Goal: Task Accomplishment & Management: Manage account settings

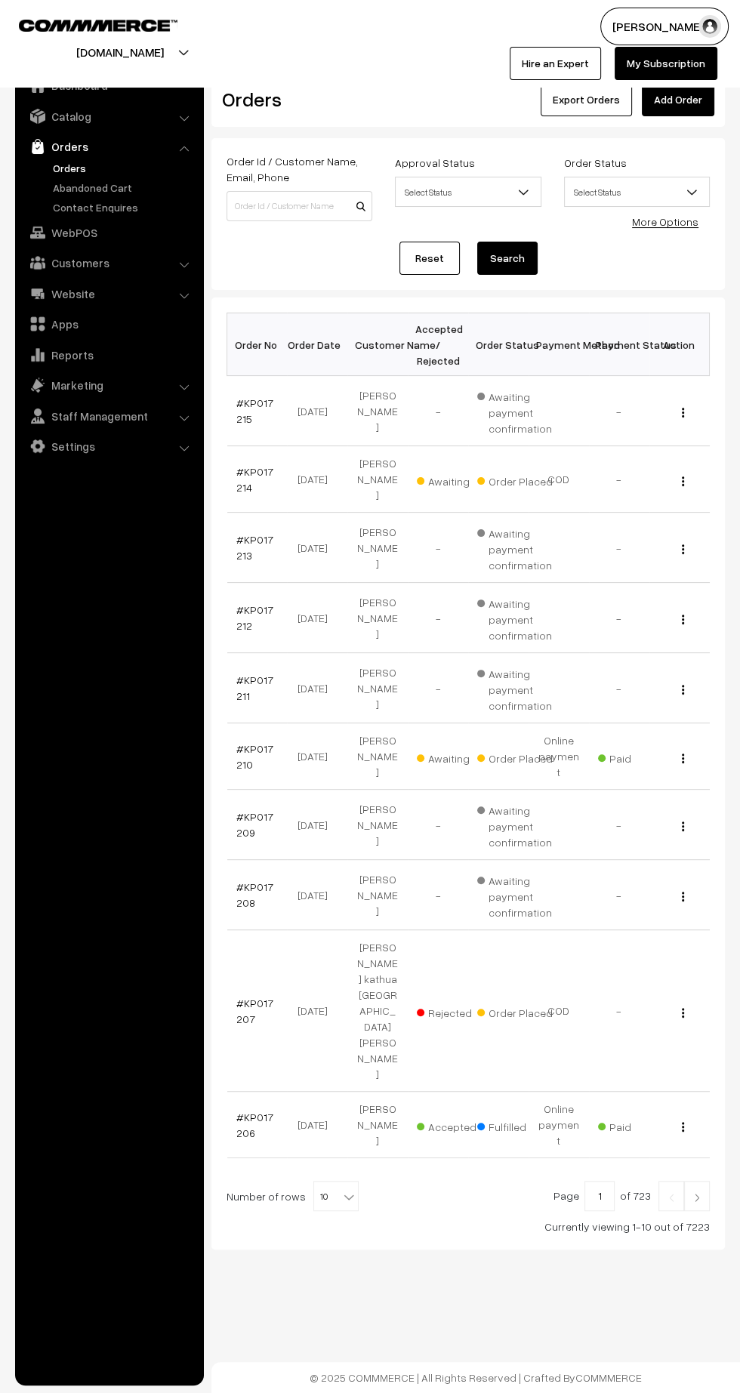
click at [238, 477] on link "#KP017214" at bounding box center [254, 479] width 37 height 29
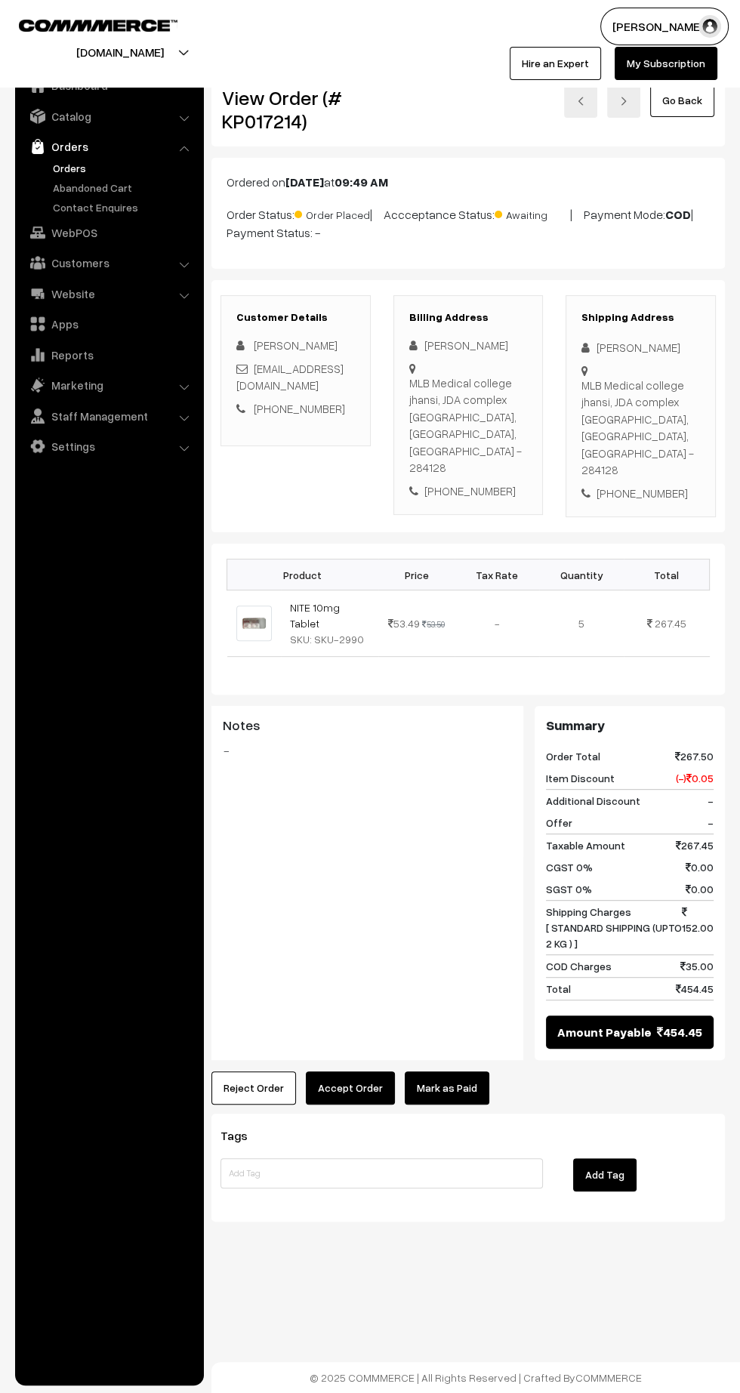
click at [241, 1071] on button "Reject Order" at bounding box center [253, 1087] width 85 height 33
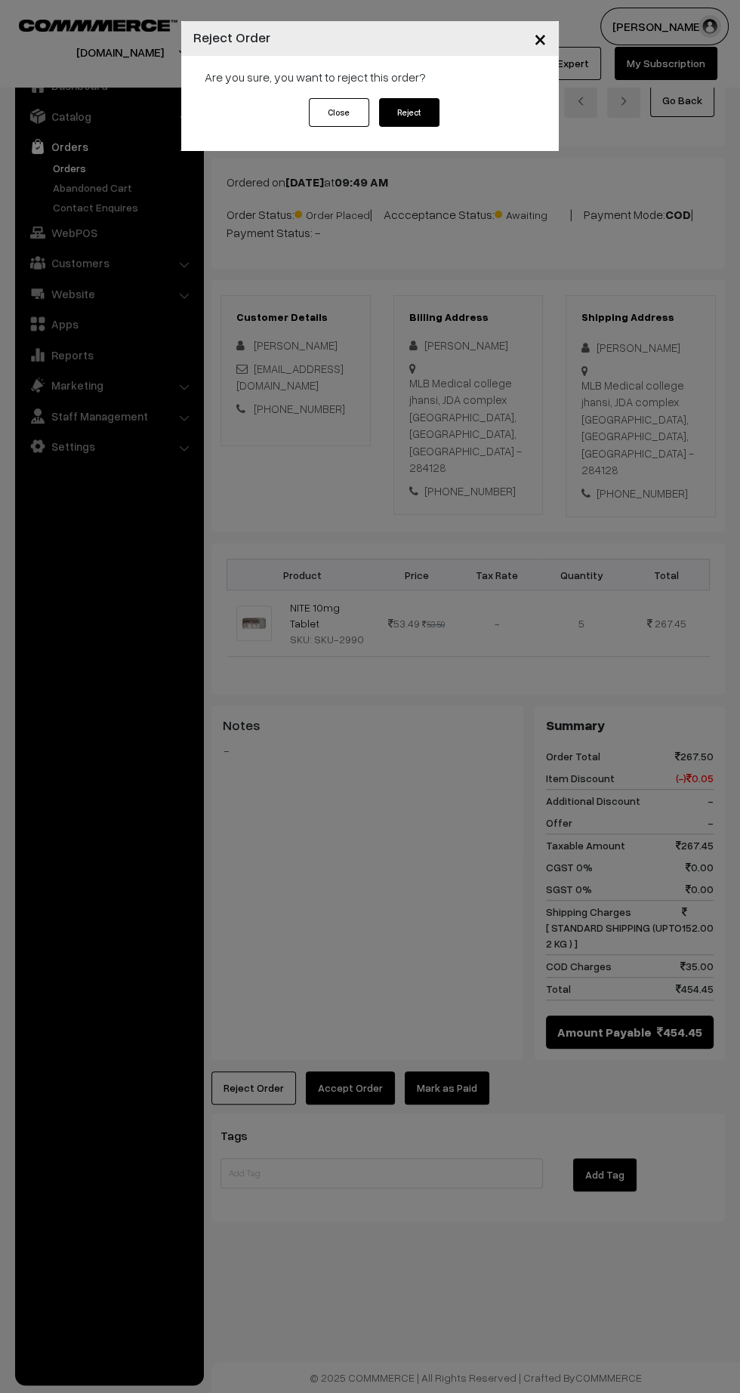
click at [311, 118] on button "Close" at bounding box center [339, 112] width 60 height 29
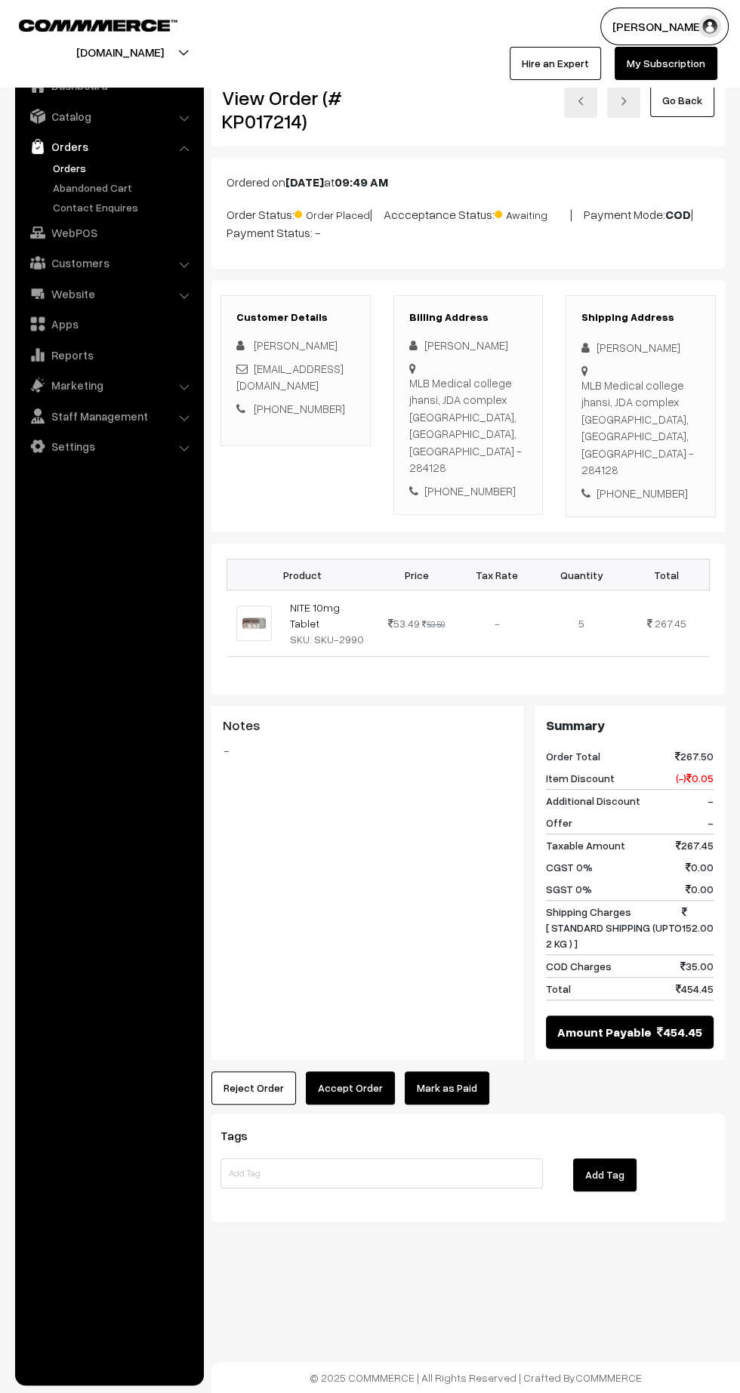
click at [309, 601] on link "NITE 10mg Tablet" at bounding box center [315, 615] width 50 height 29
click at [252, 1071] on button "Reject Order" at bounding box center [253, 1087] width 85 height 33
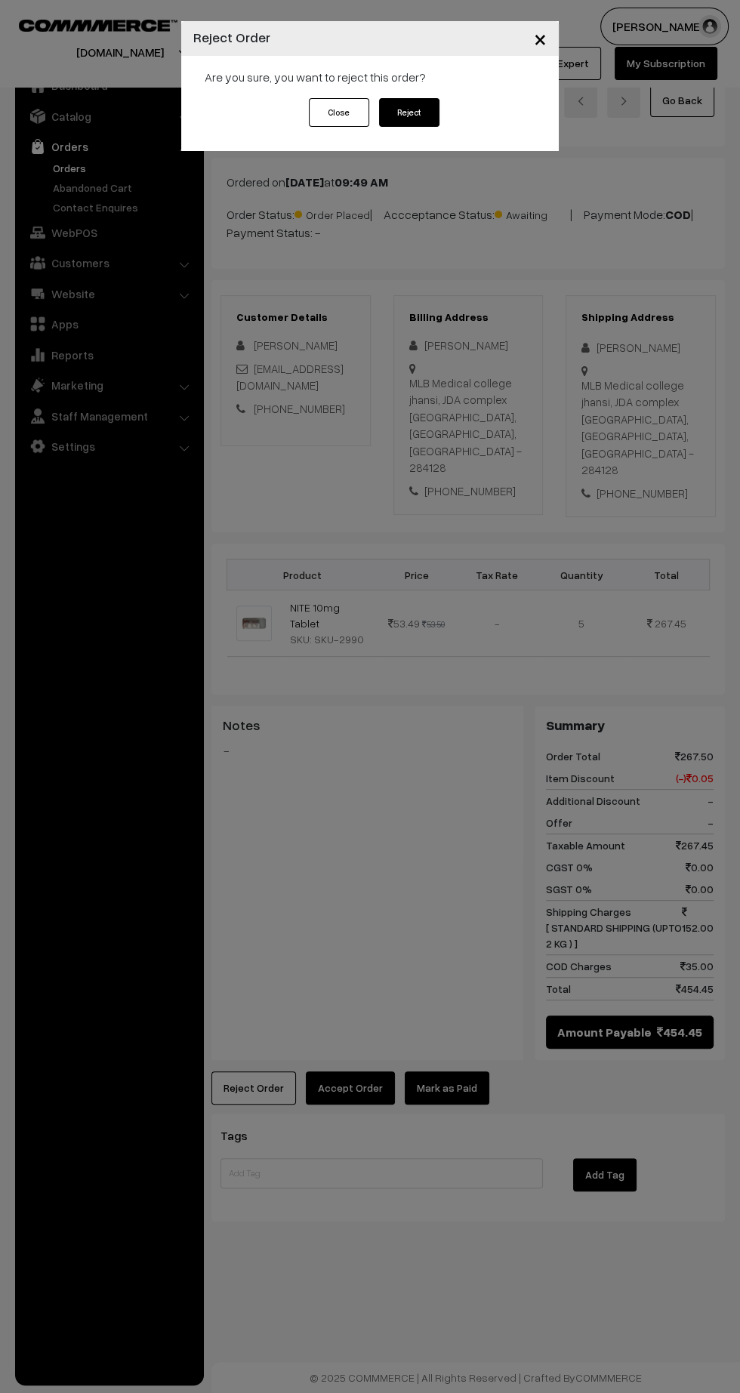
click at [418, 118] on button "Reject" at bounding box center [409, 112] width 60 height 29
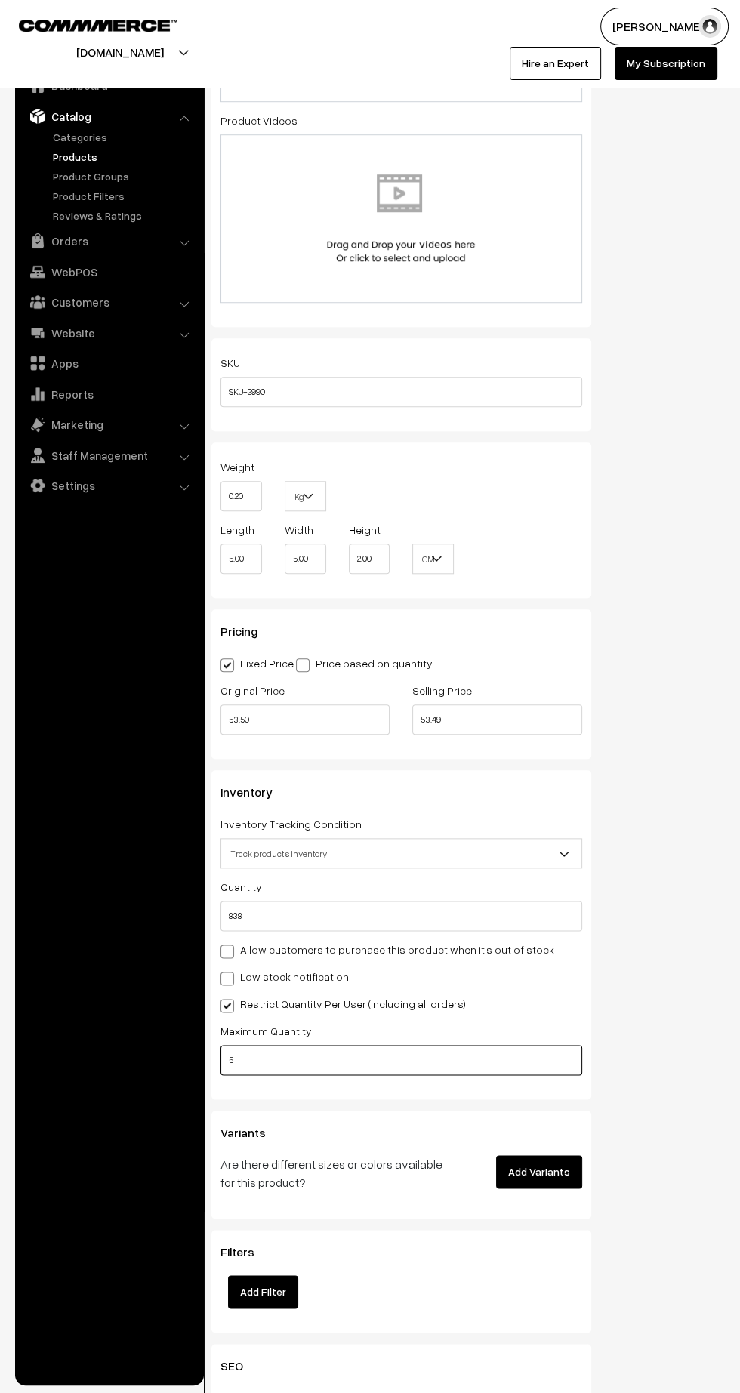
click at [442, 1063] on input "5" at bounding box center [401, 1060] width 362 height 30
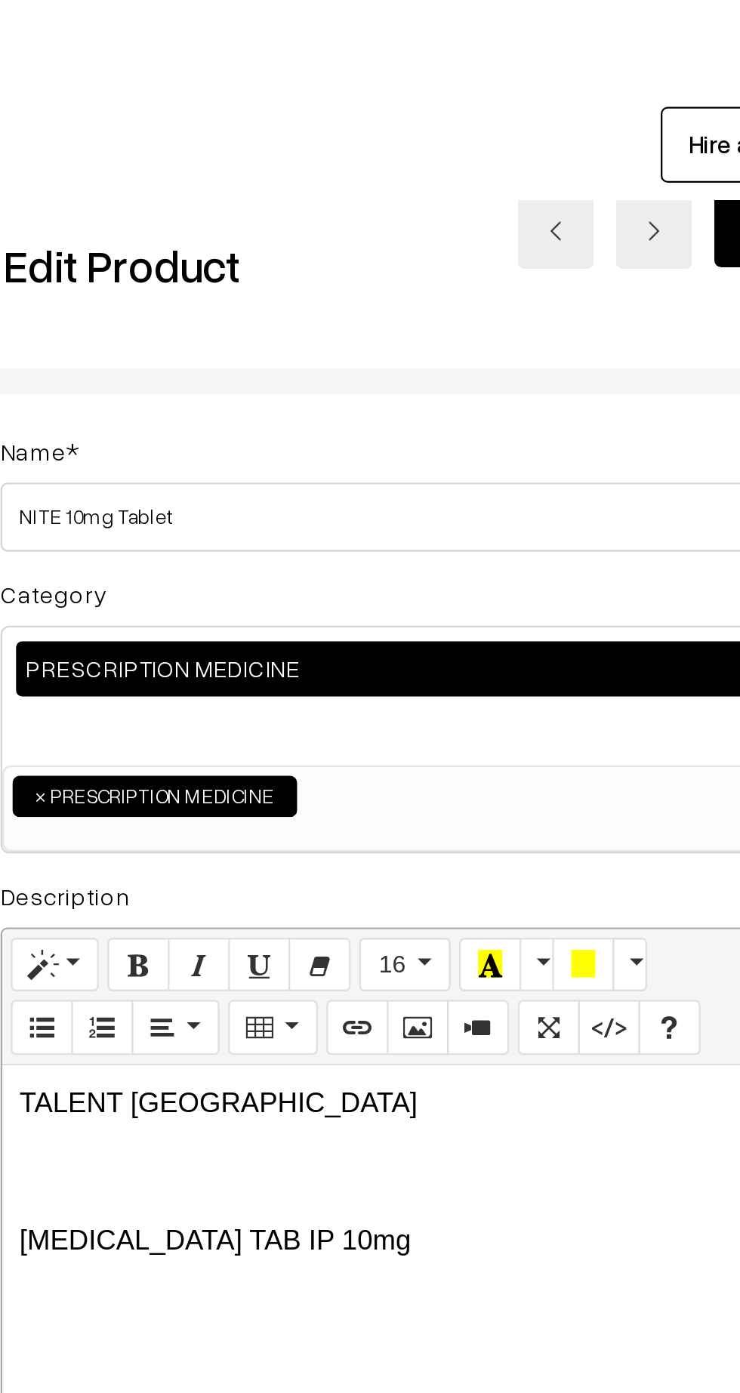
scroll to position [0, 11]
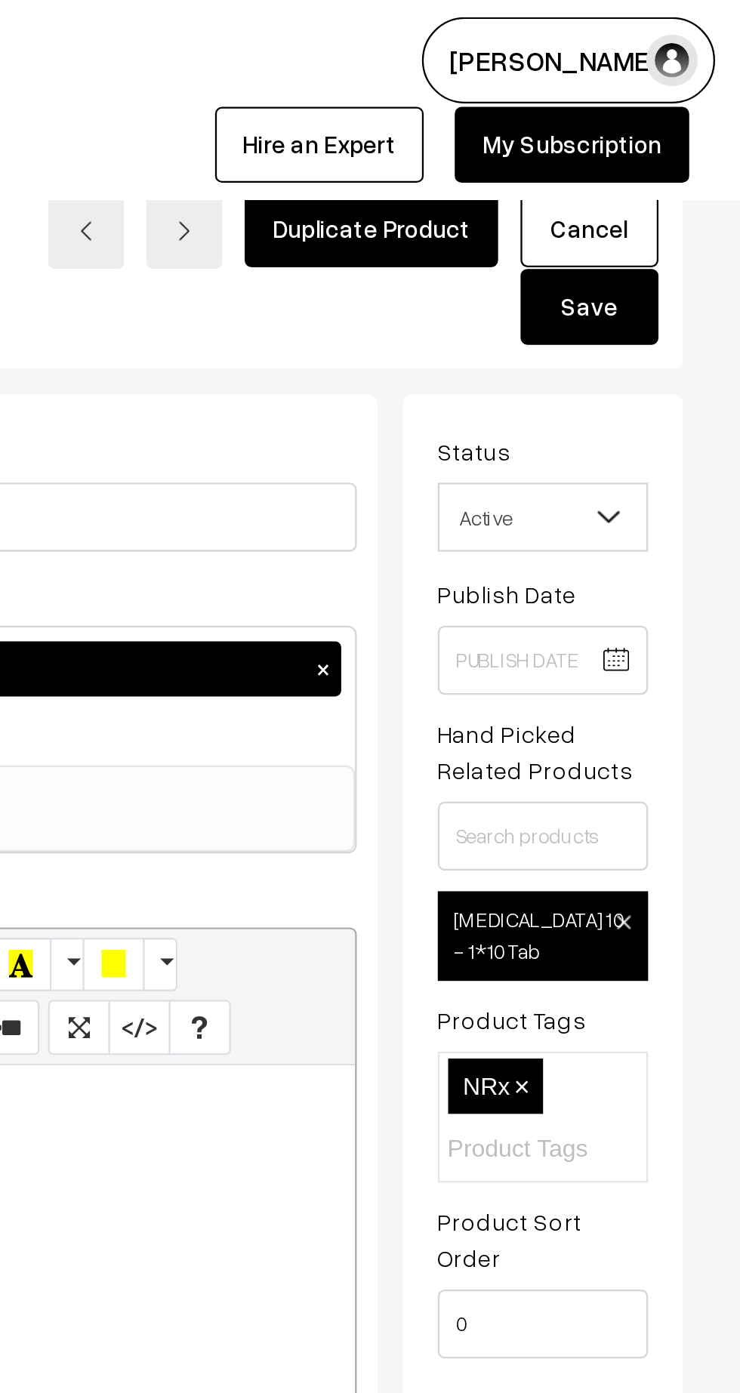
type input "2"
click at [687, 127] on button "Save" at bounding box center [673, 134] width 60 height 33
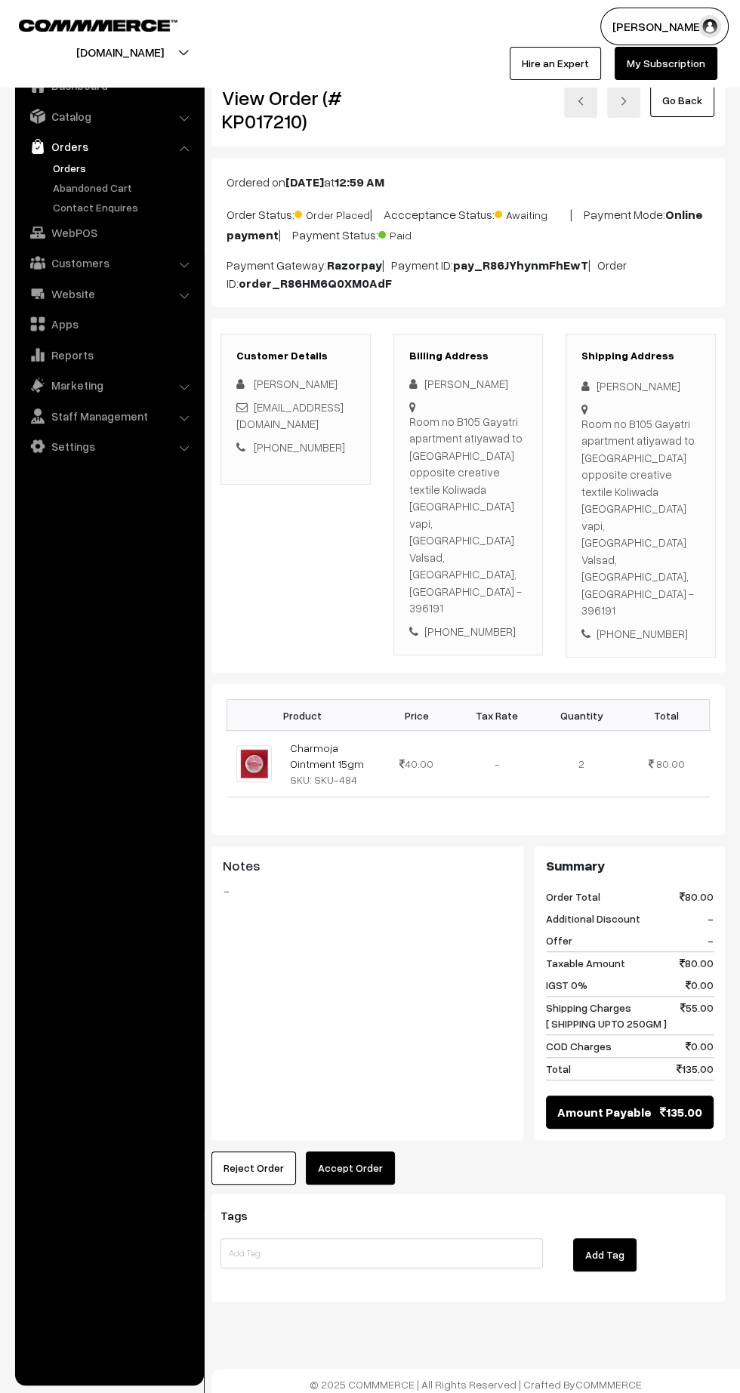
click at [349, 1151] on button "Accept Order" at bounding box center [350, 1167] width 89 height 33
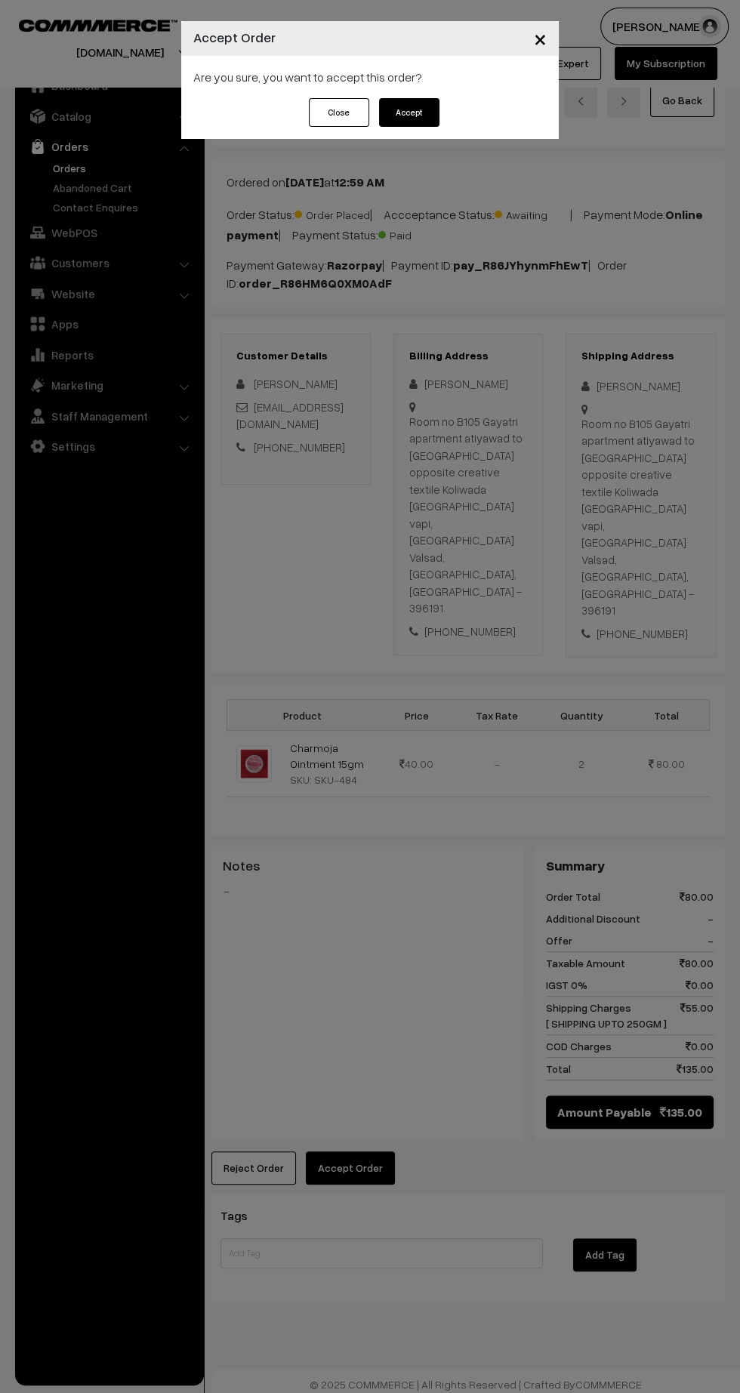
click at [422, 123] on button "Accept" at bounding box center [409, 112] width 60 height 29
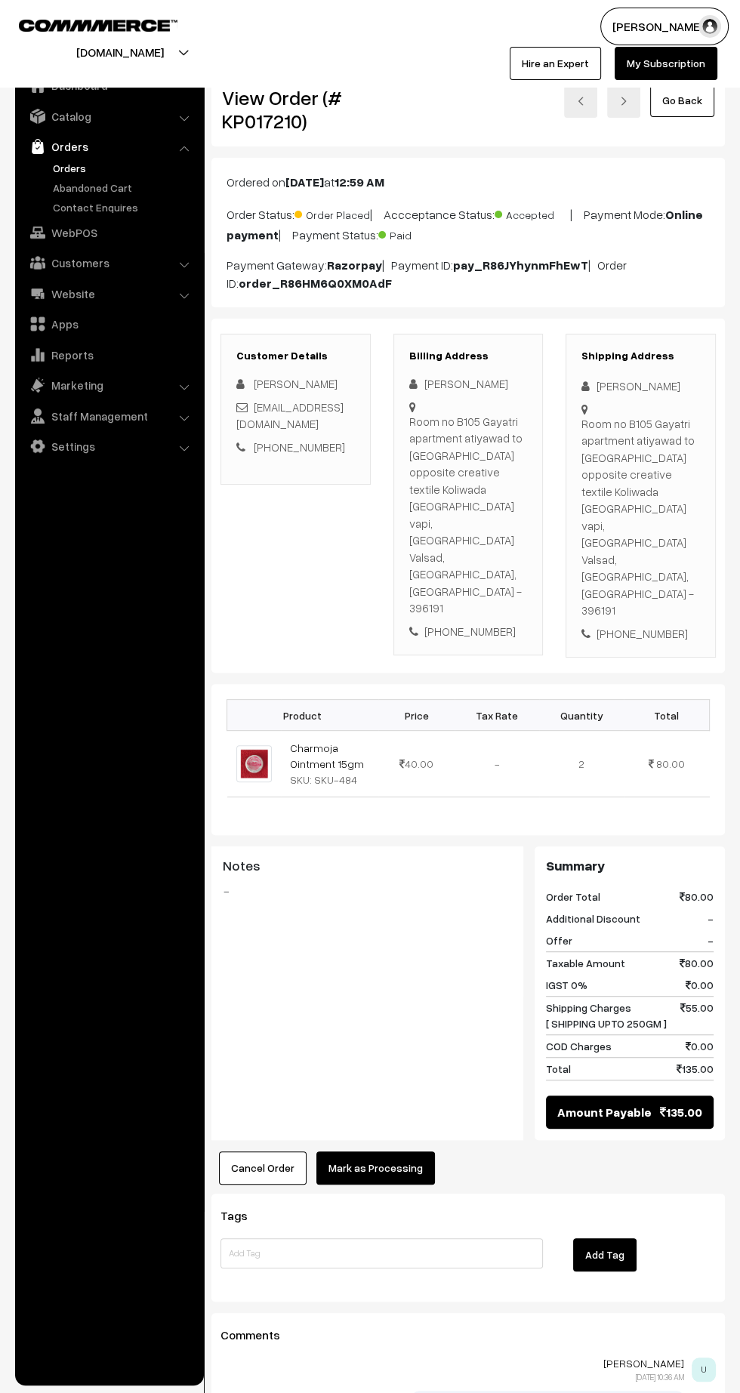
click at [377, 1151] on button "Mark as Processing" at bounding box center [375, 1167] width 119 height 33
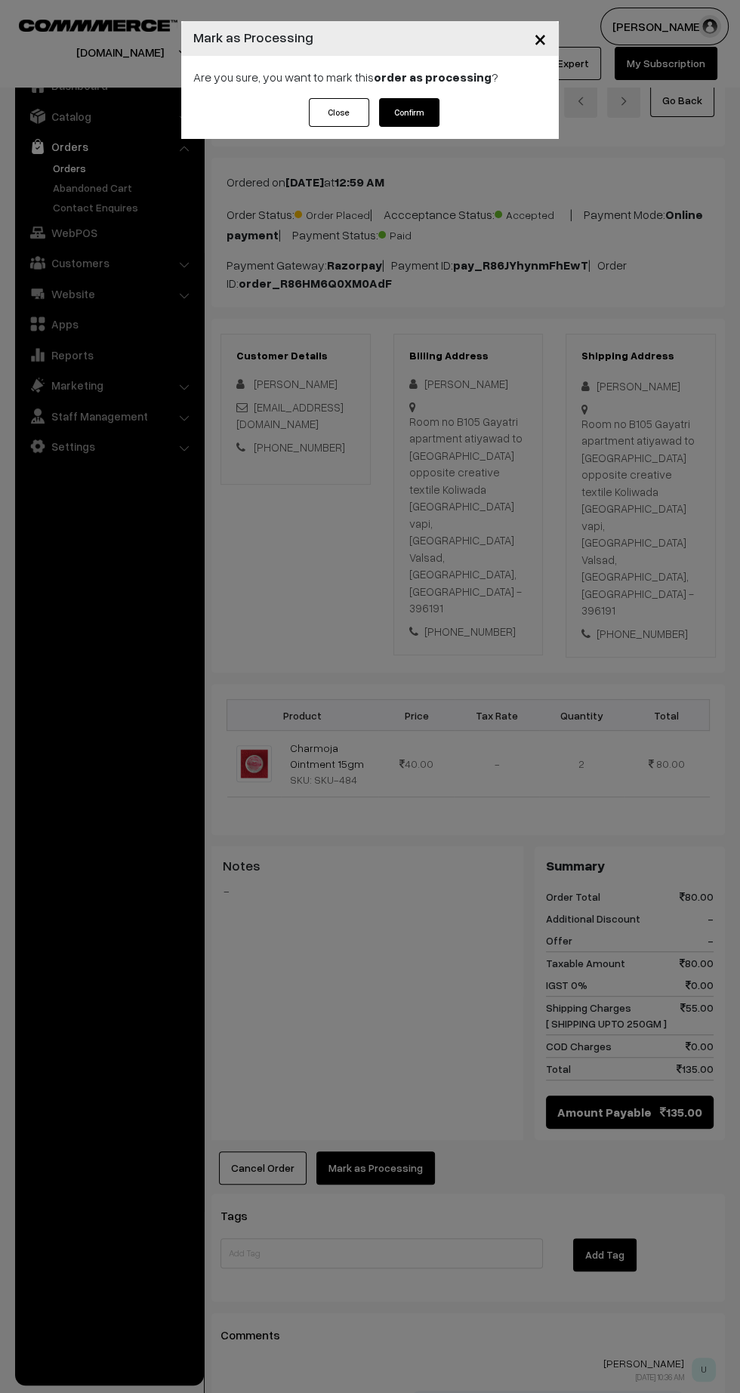
click at [425, 122] on button "Confirm" at bounding box center [409, 112] width 60 height 29
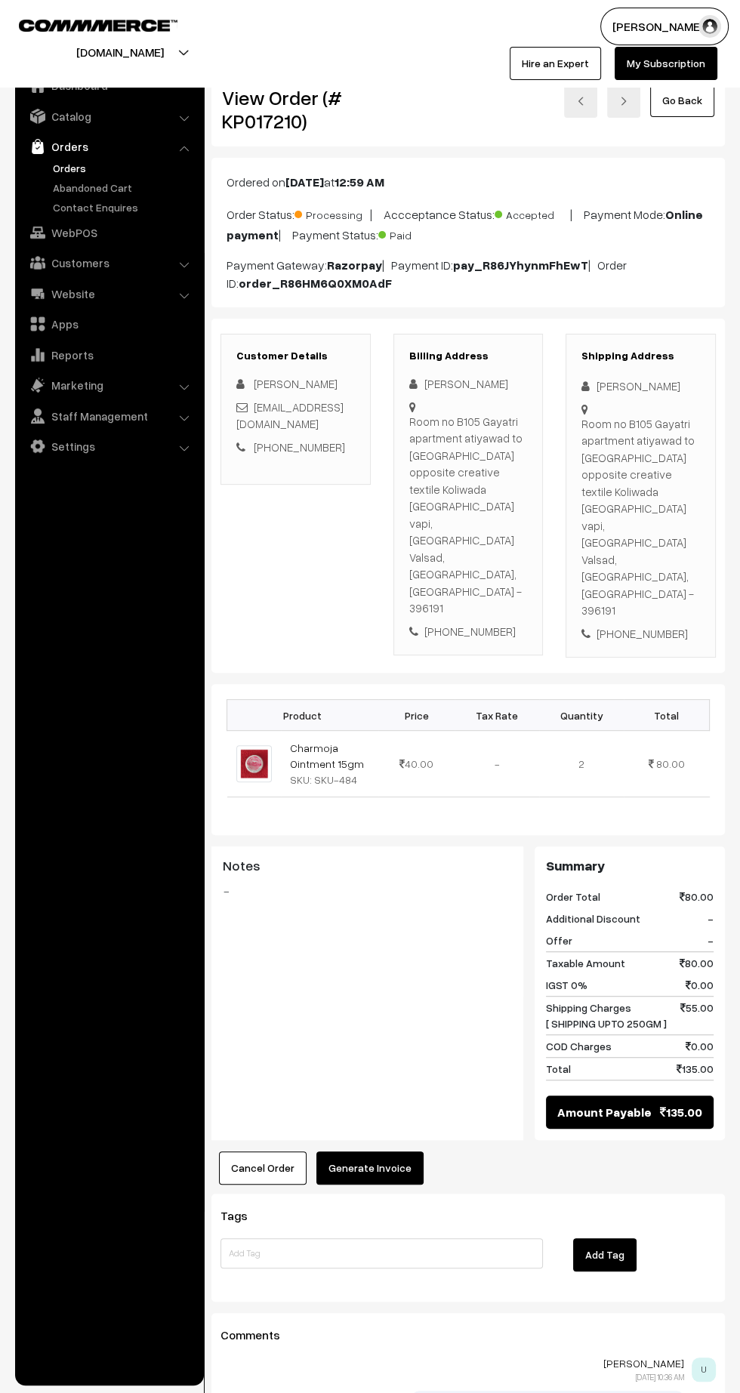
click at [391, 1151] on button "Generate Invoice" at bounding box center [369, 1167] width 107 height 33
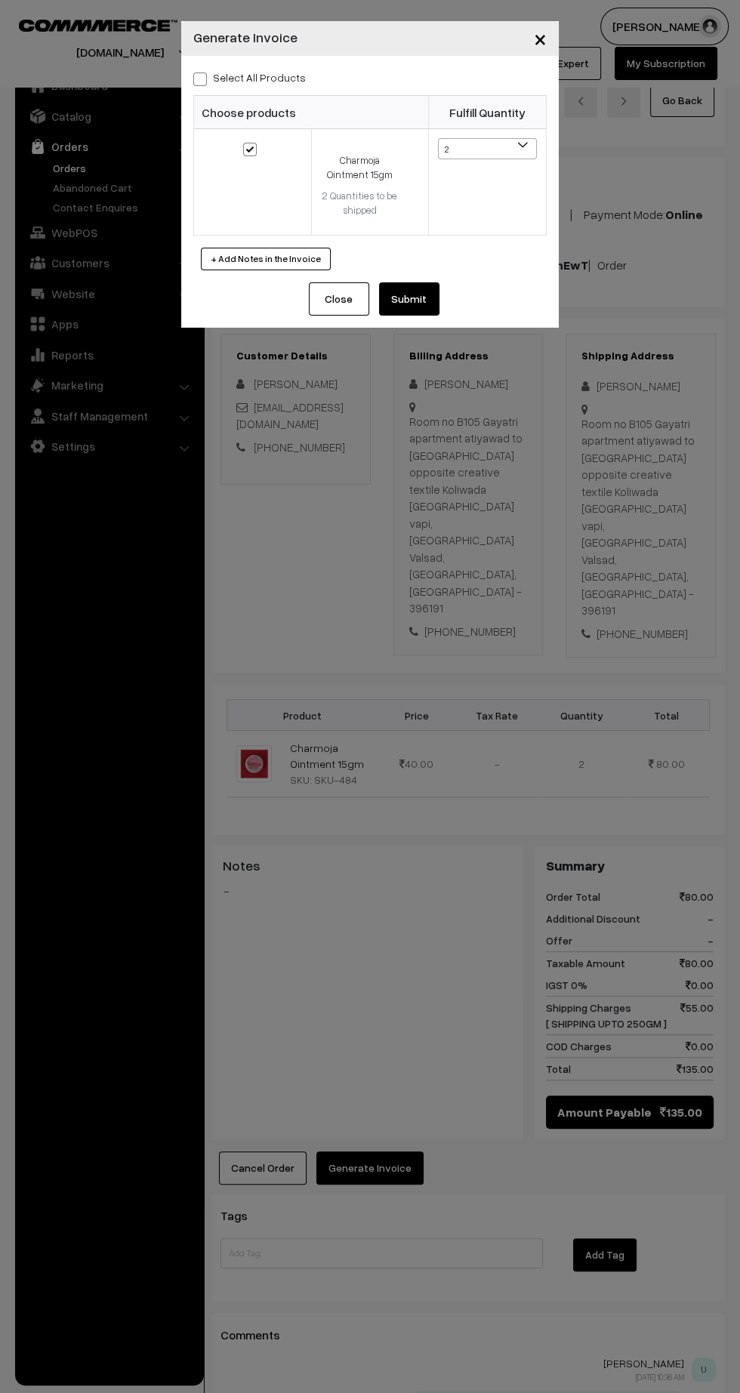
click at [420, 322] on div "Close Submit Back Fulfill Items" at bounding box center [369, 304] width 377 height 45
click at [419, 297] on button "Submit" at bounding box center [409, 298] width 60 height 33
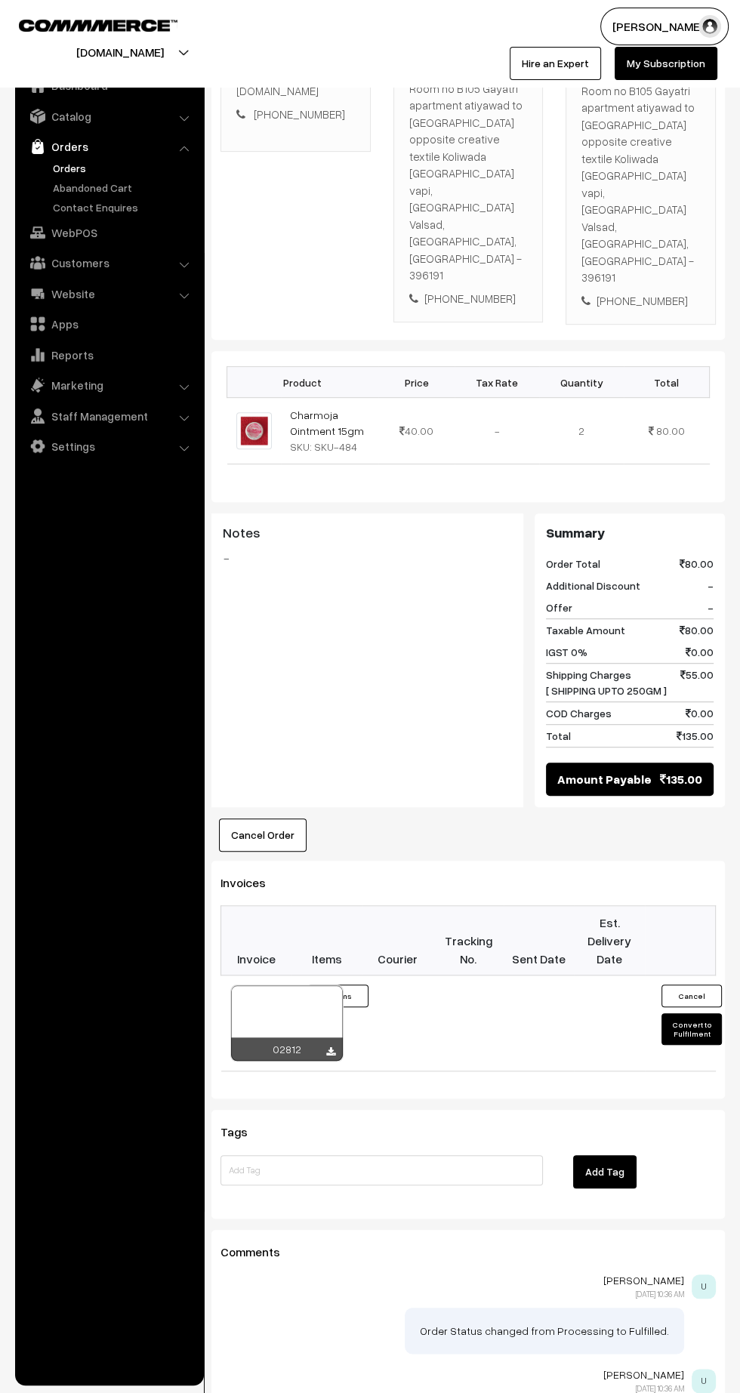
scroll to position [339, 0]
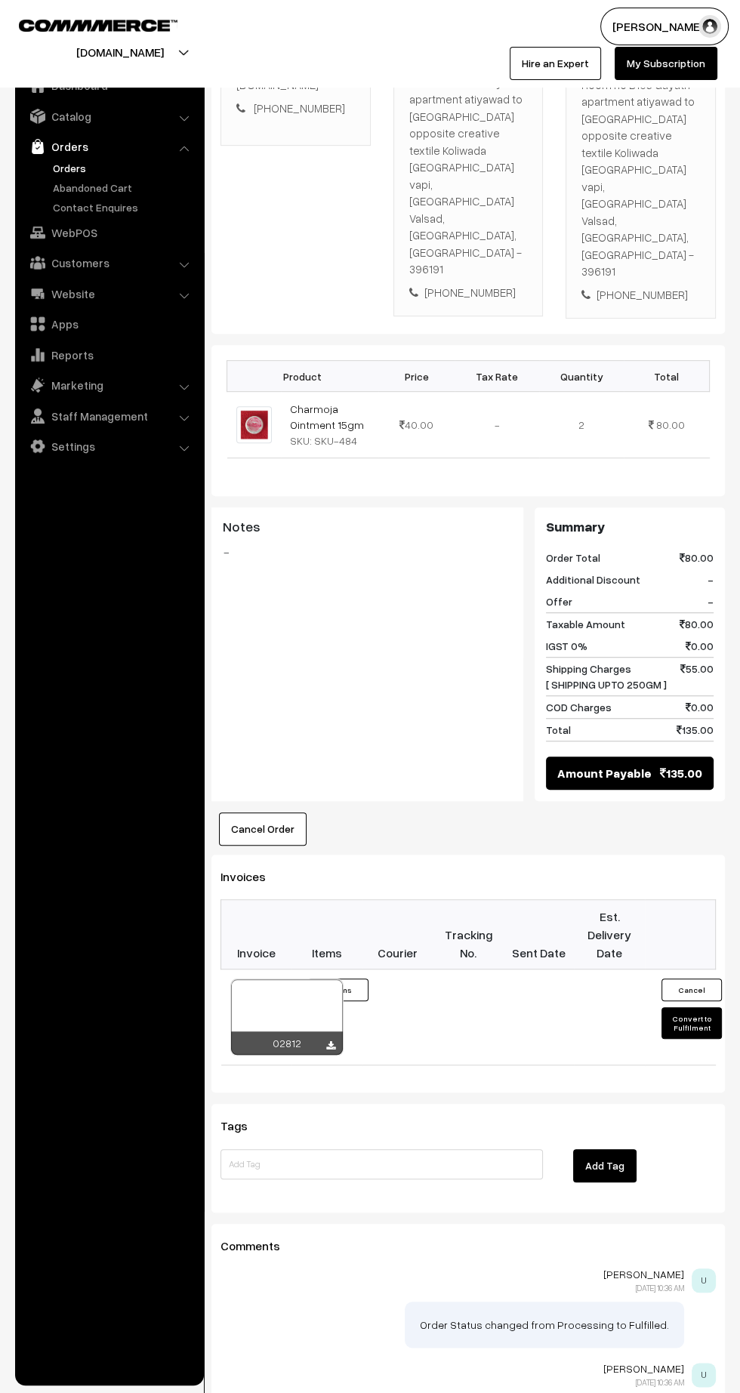
click at [330, 1041] on icon at bounding box center [330, 1046] width 9 height 10
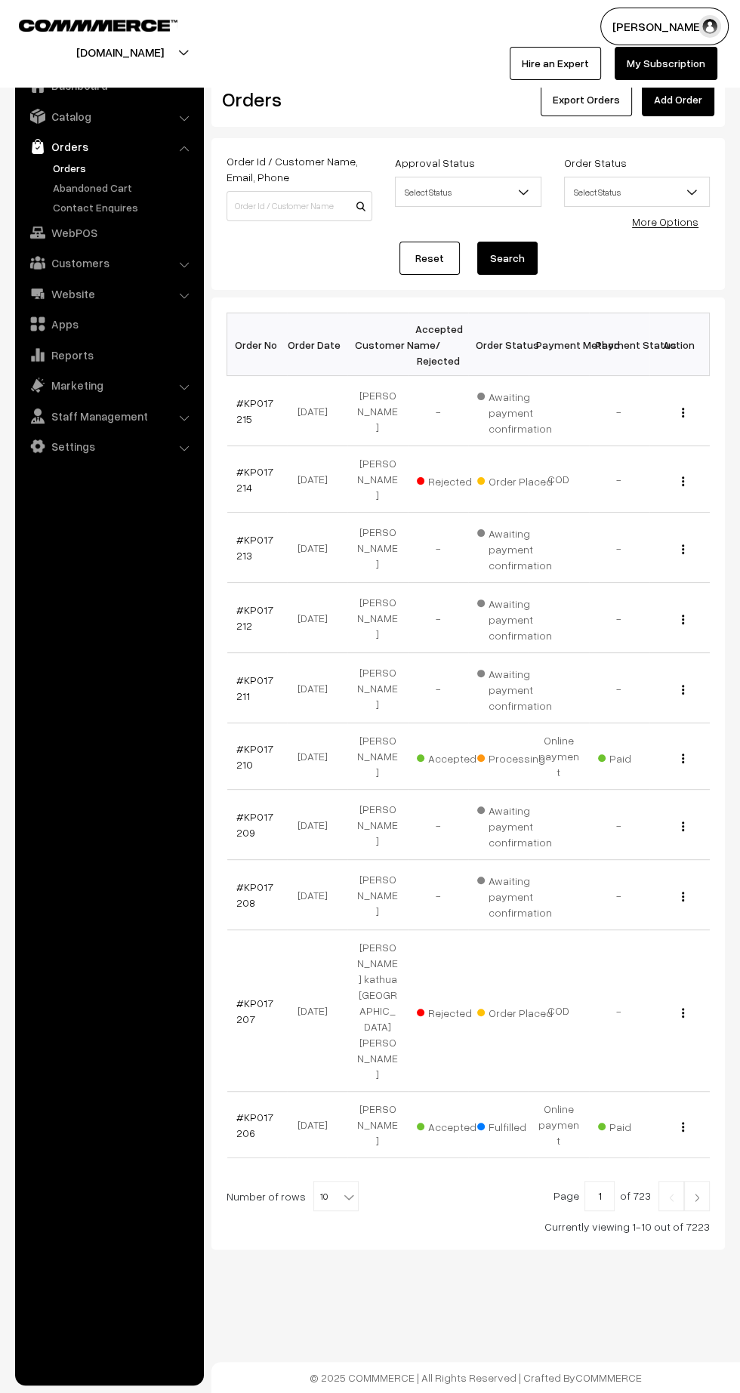
click at [239, 745] on link "#KP017210" at bounding box center [254, 756] width 37 height 29
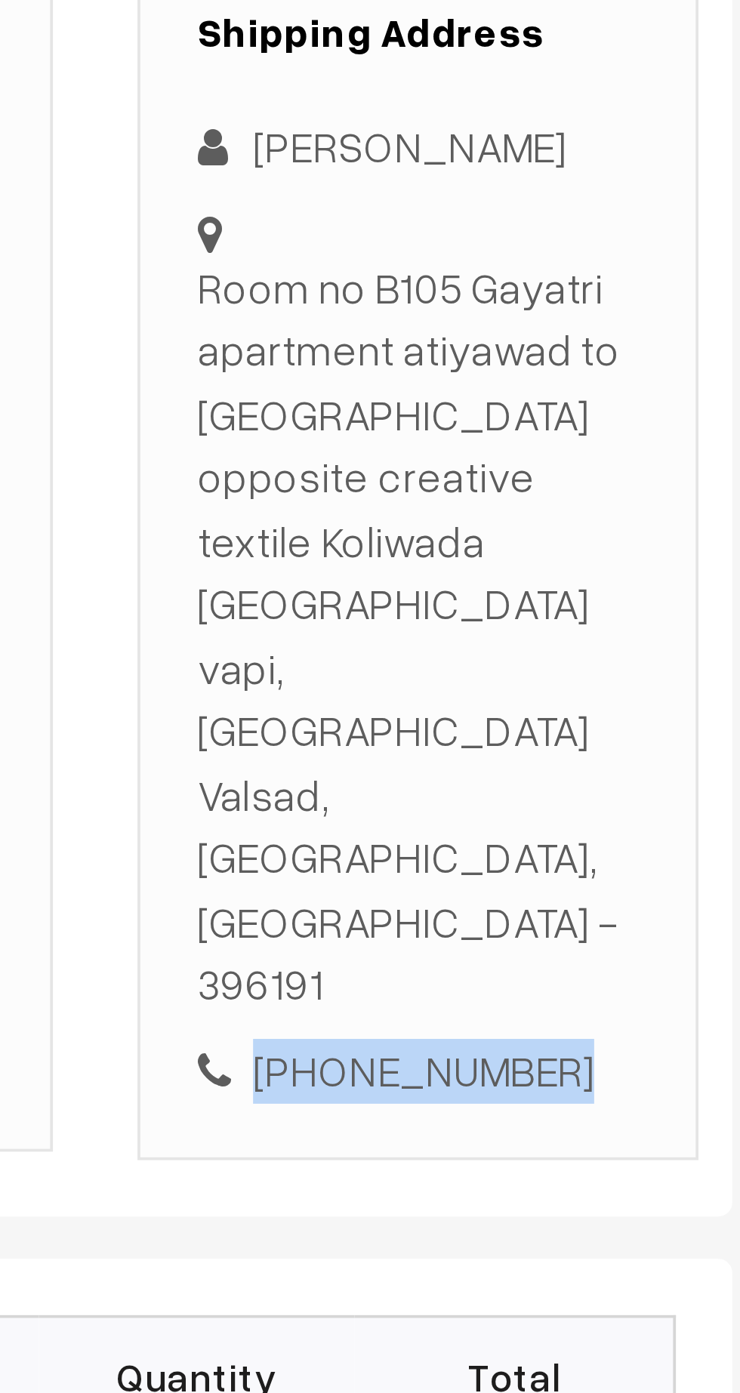
click at [658, 625] on div "[PHONE_NUMBER]" at bounding box center [640, 633] width 119 height 17
copy div "9725490877"
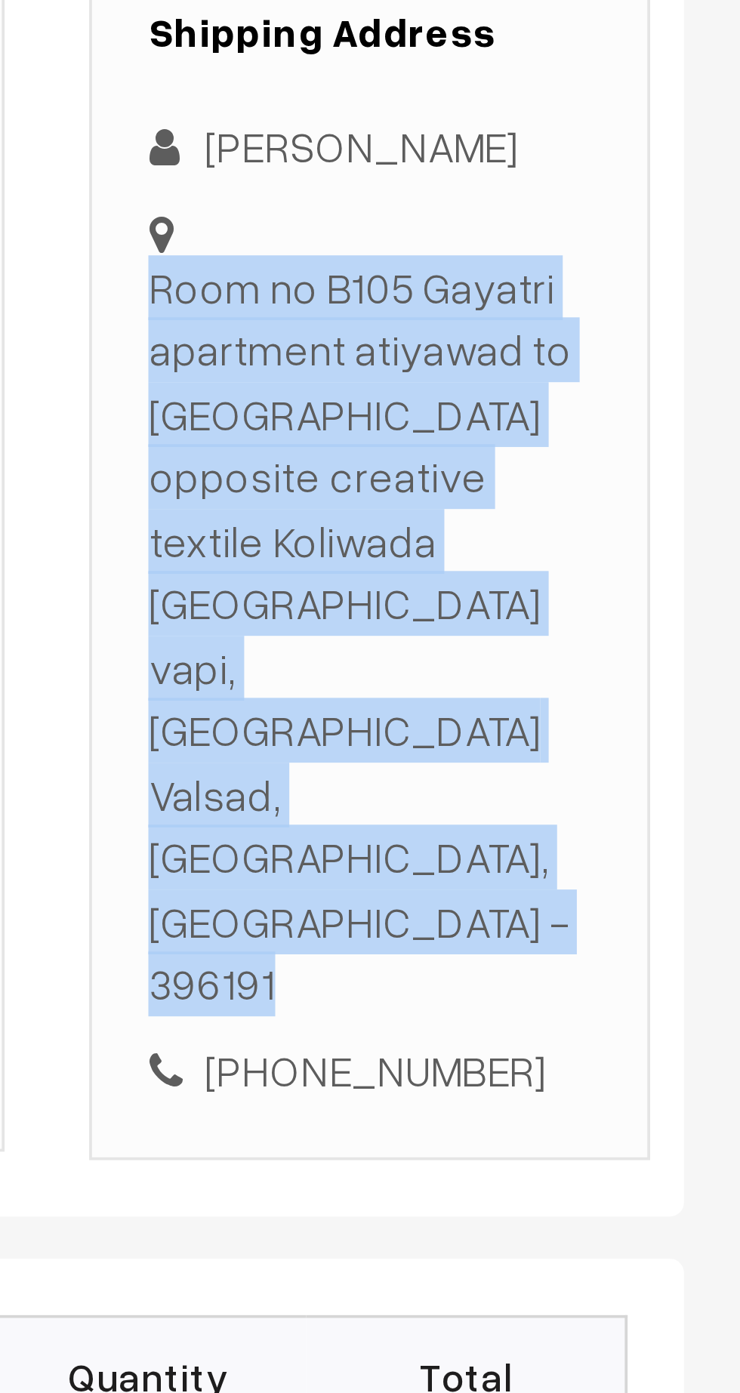
copy div "Room no B105 Gayatri apartment atiyawad to Balitha road opposite creative texti…"
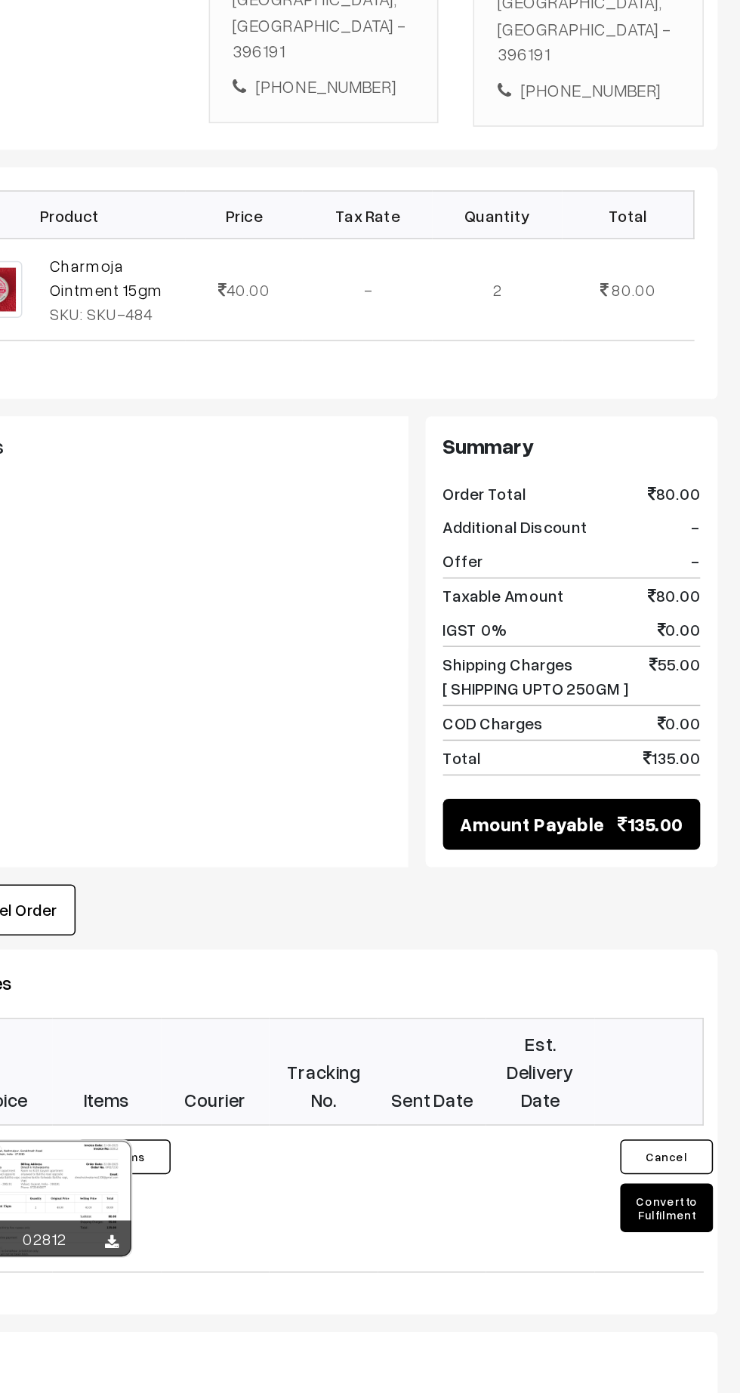
scroll to position [89, 0]
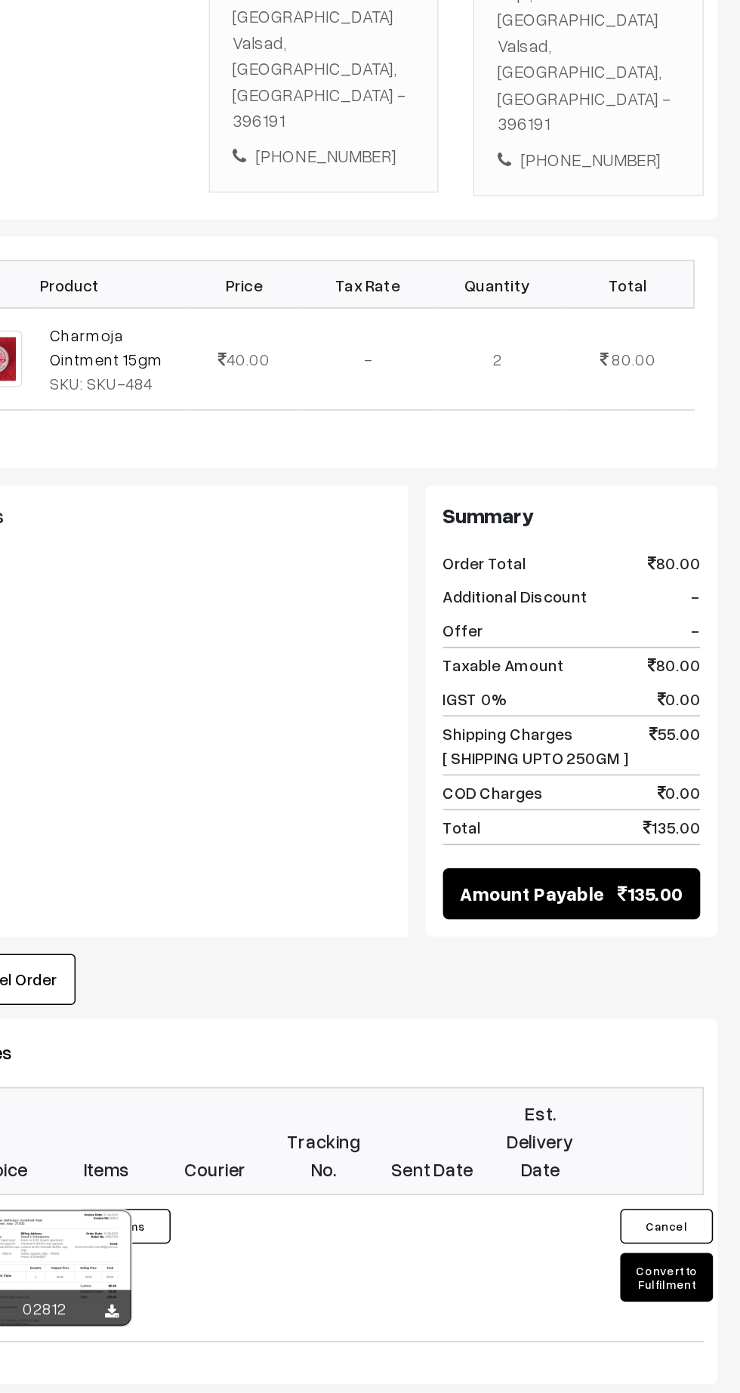
click at [686, 1257] on button "Convert to Fulfilment" at bounding box center [691, 1273] width 60 height 32
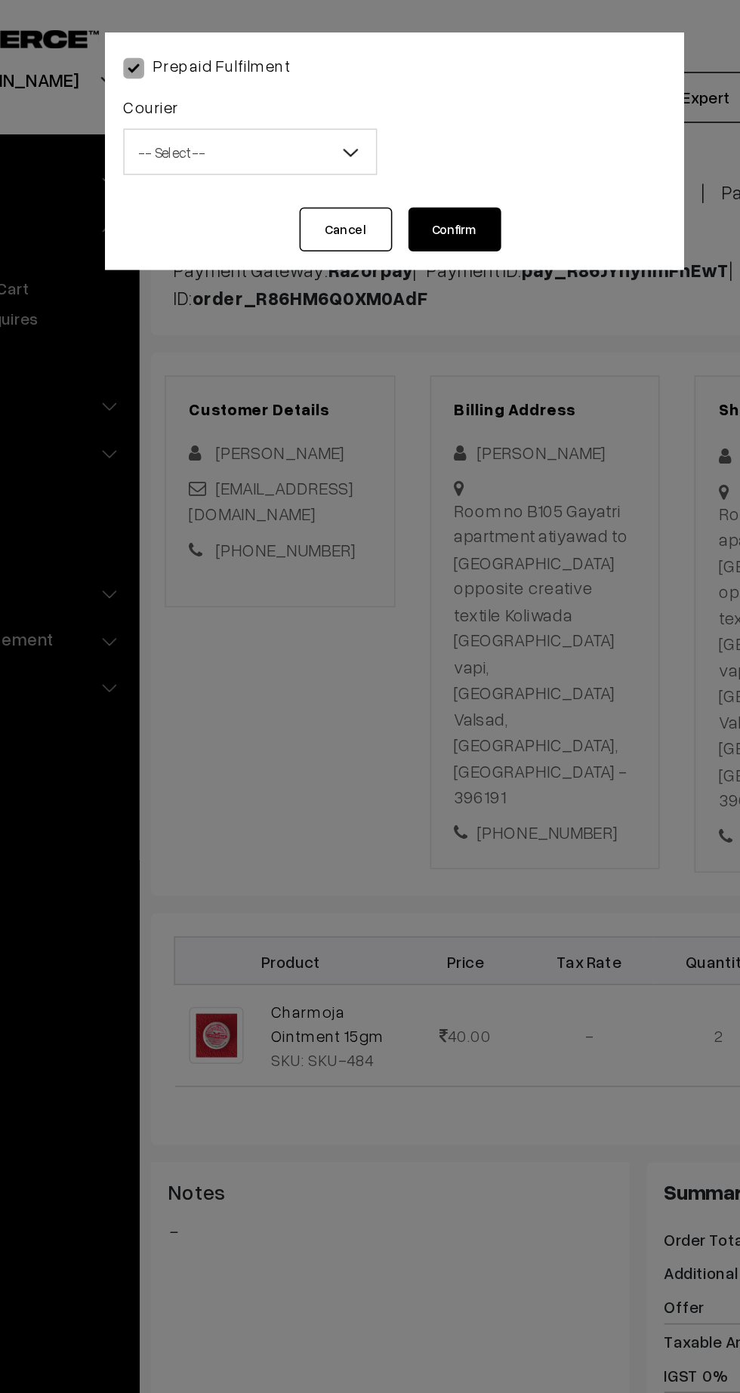
click at [289, 100] on span "-- Select --" at bounding box center [276, 99] width 164 height 26
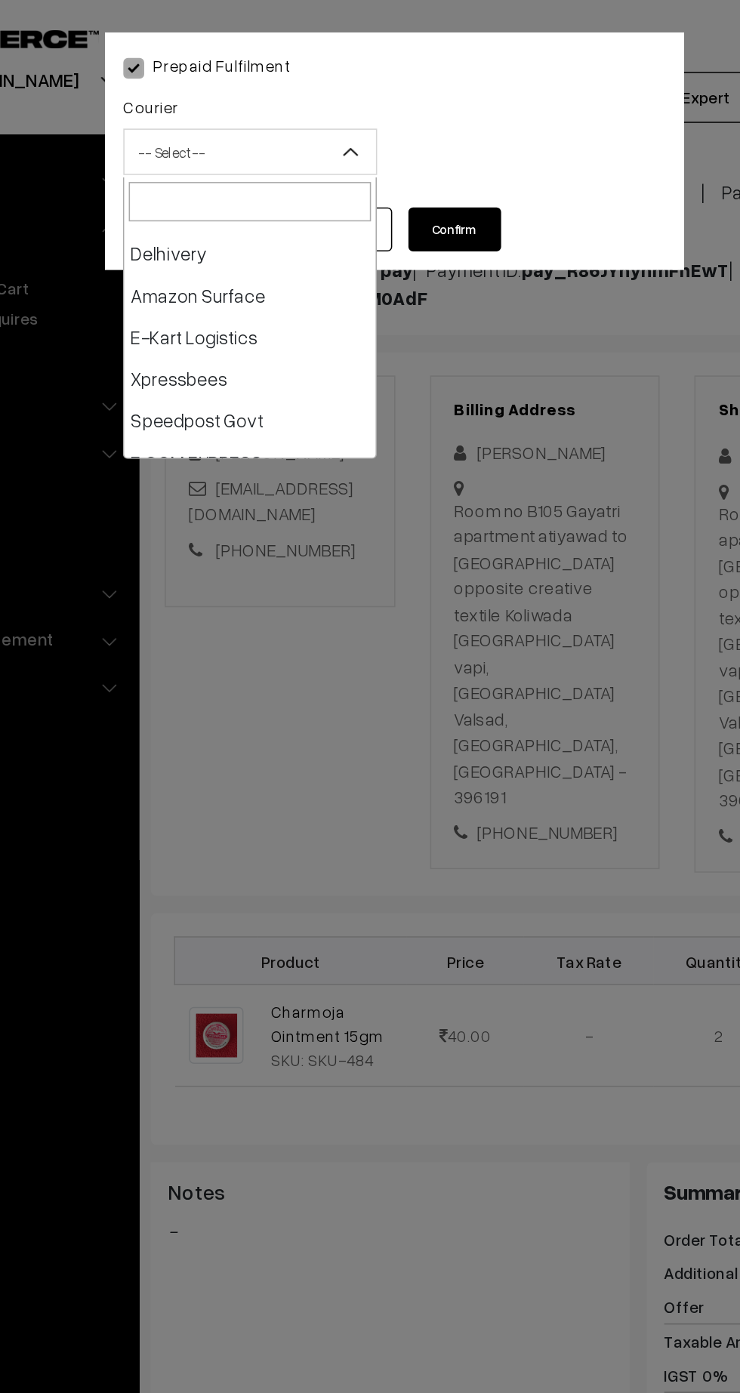
scroll to position [105, 0]
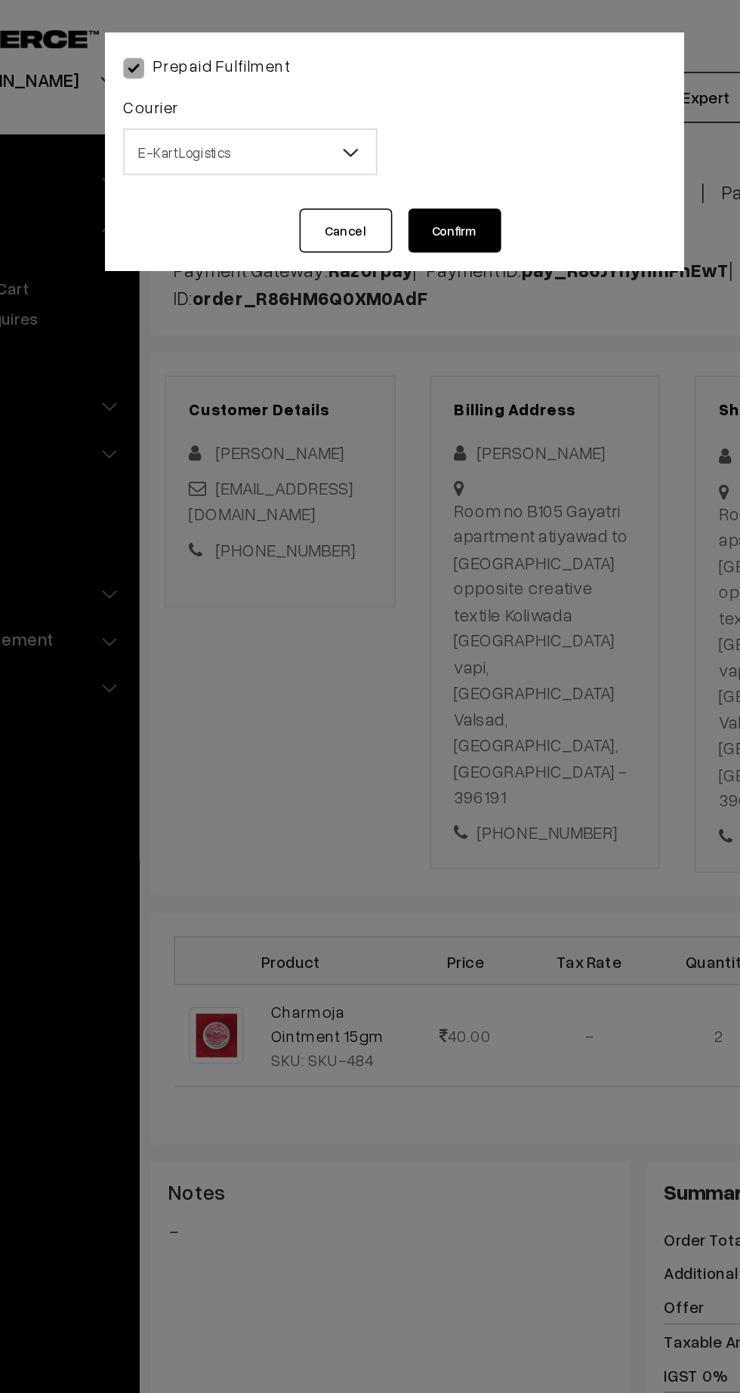
select select "6"
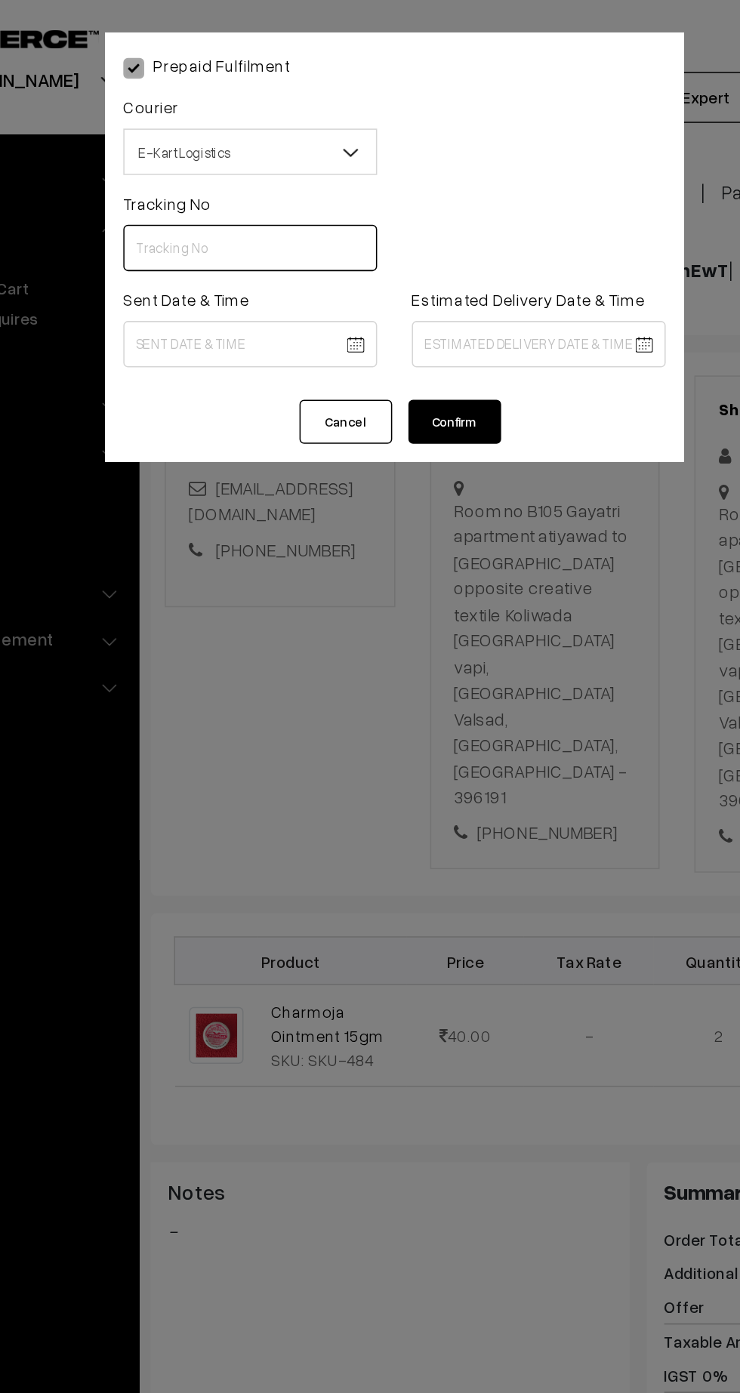
paste input "PAXP9000205235"
type input "PAXP9000205235"
click at [265, 224] on body "Thank you for showing interest. Our team will call you shortly. Close kirtiphar…" at bounding box center [370, 865] width 740 height 1909
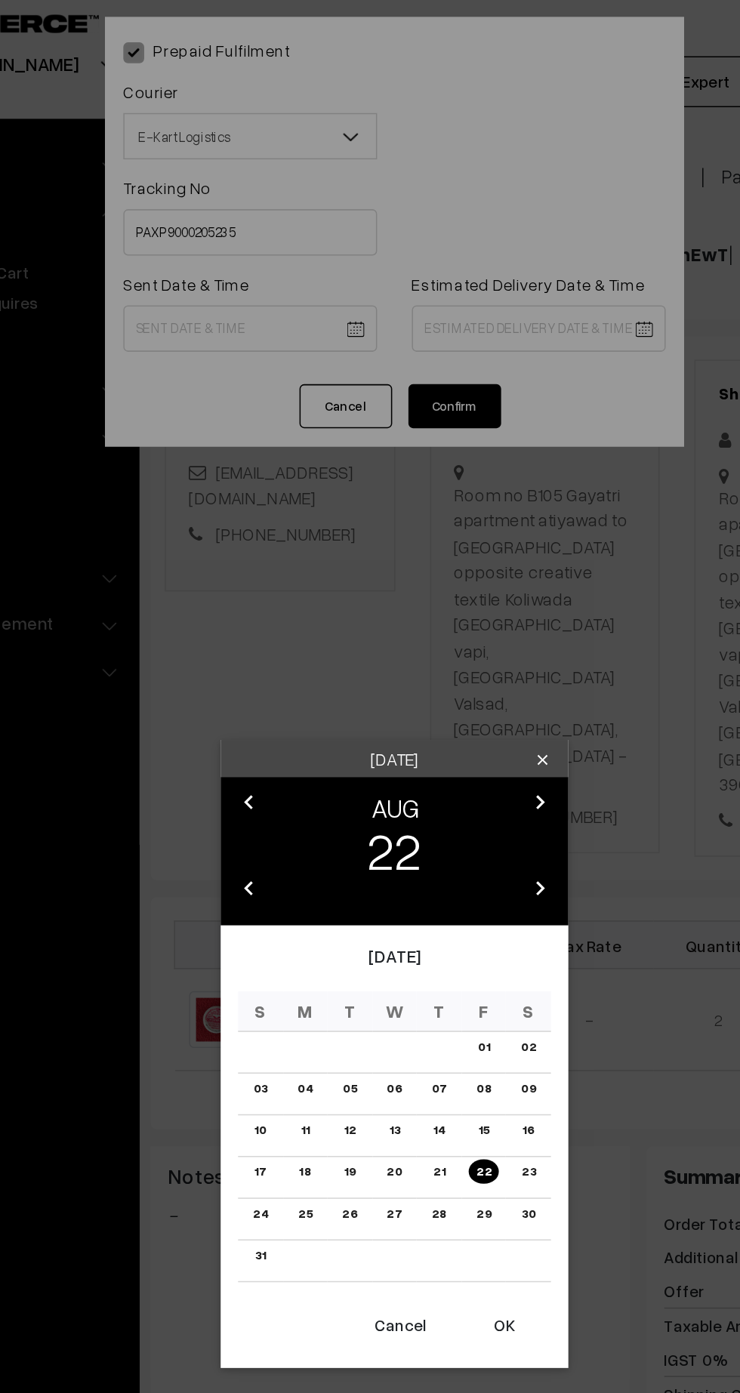
scroll to position [89, 0]
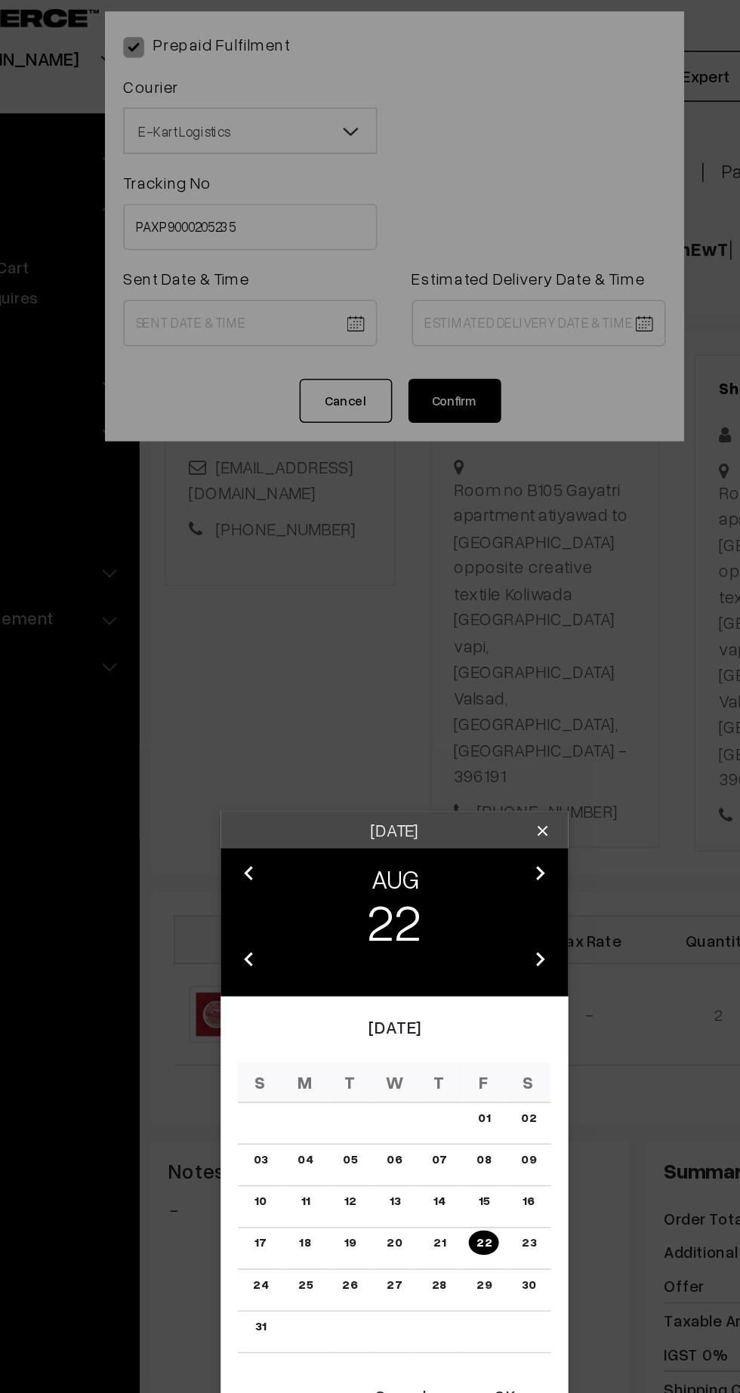
click at [450, 921] on button "OK" at bounding box center [441, 923] width 60 height 33
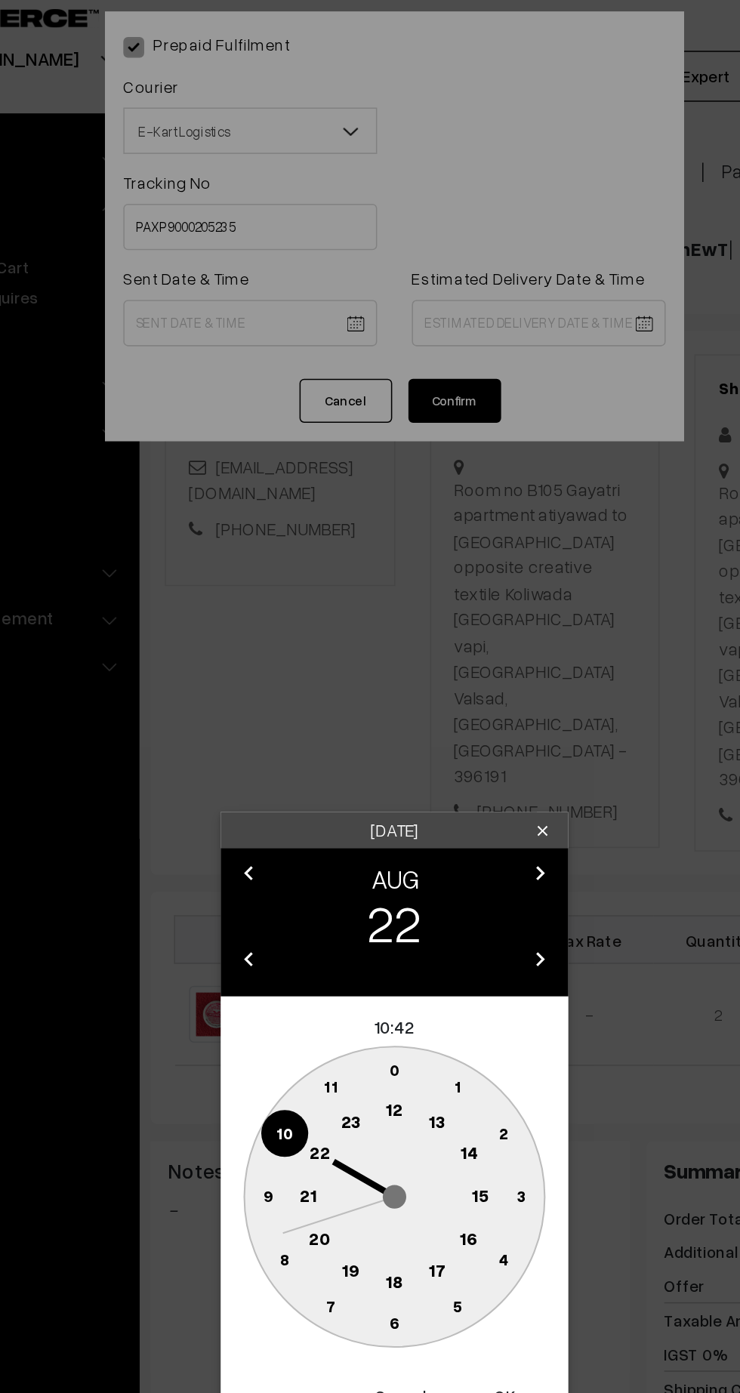
click at [313, 792] on text "21" at bounding box center [313, 792] width 11 height 14
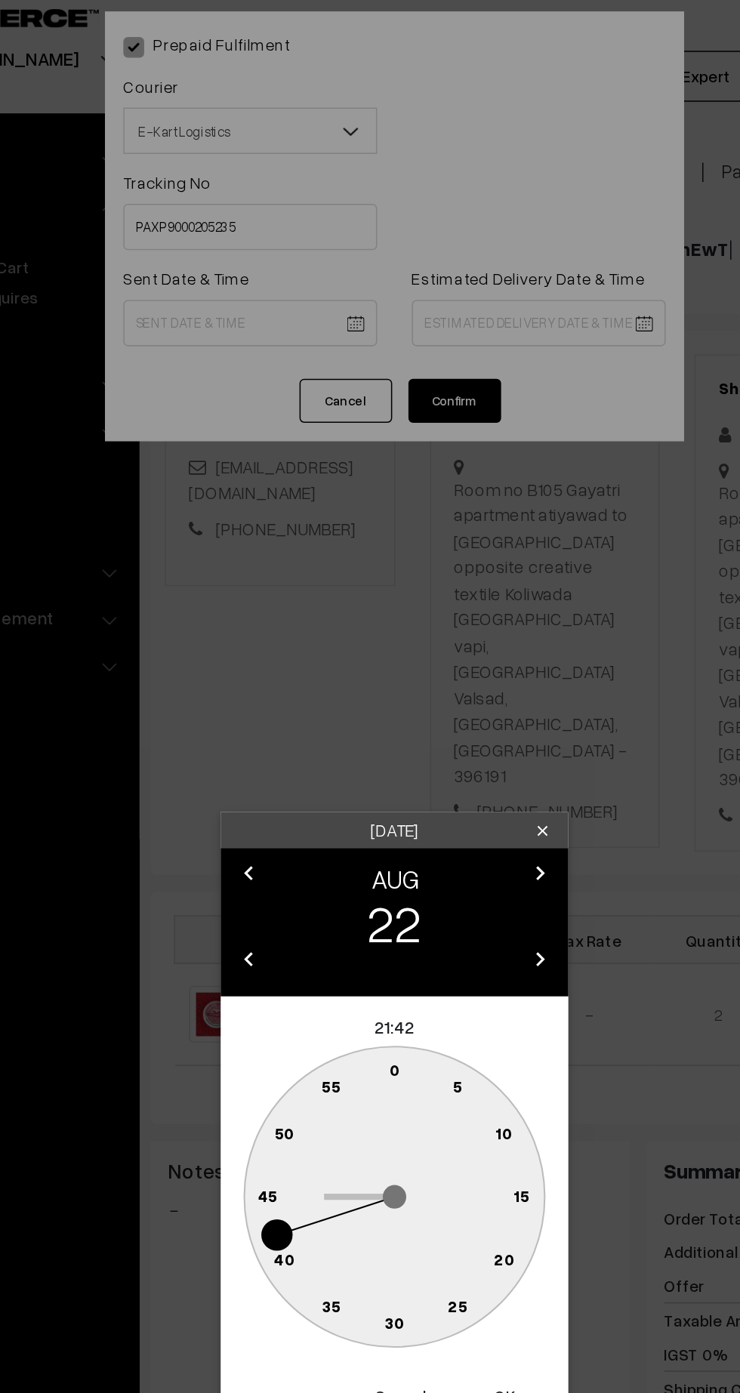
click at [350, 907] on button "Cancel" at bounding box center [374, 923] width 60 height 33
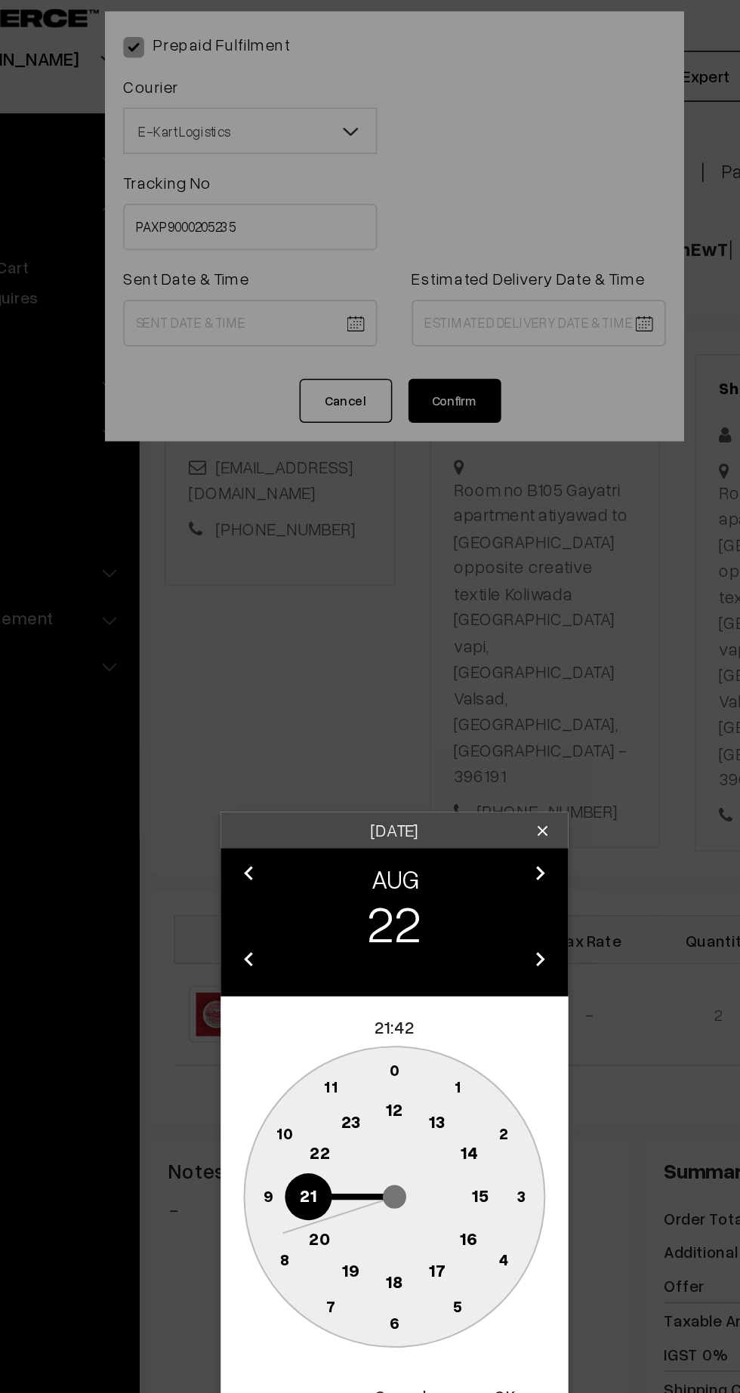
click at [374, 923] on button "Cancel" at bounding box center [374, 923] width 60 height 33
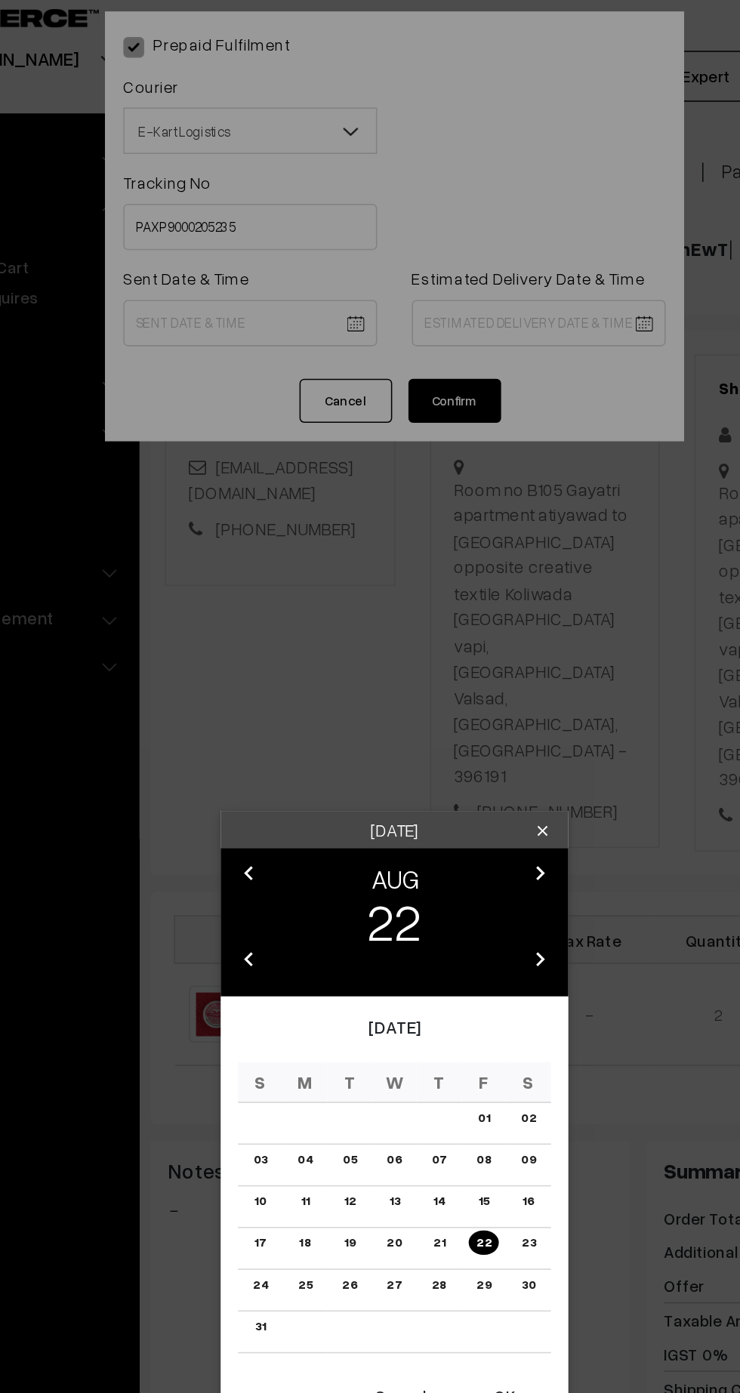
click at [444, 926] on button "OK" at bounding box center [441, 923] width 60 height 33
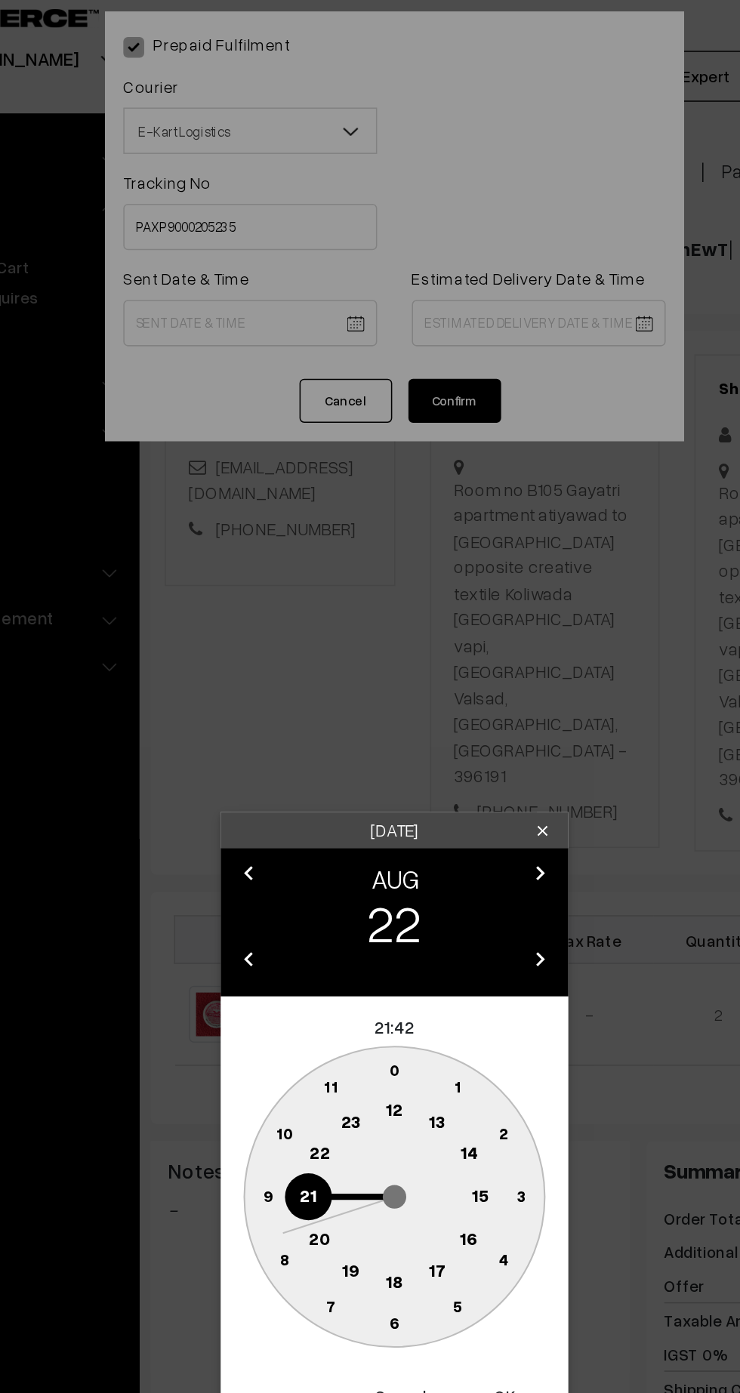
click at [361, 749] on circle at bounding box center [370, 737] width 31 height 31
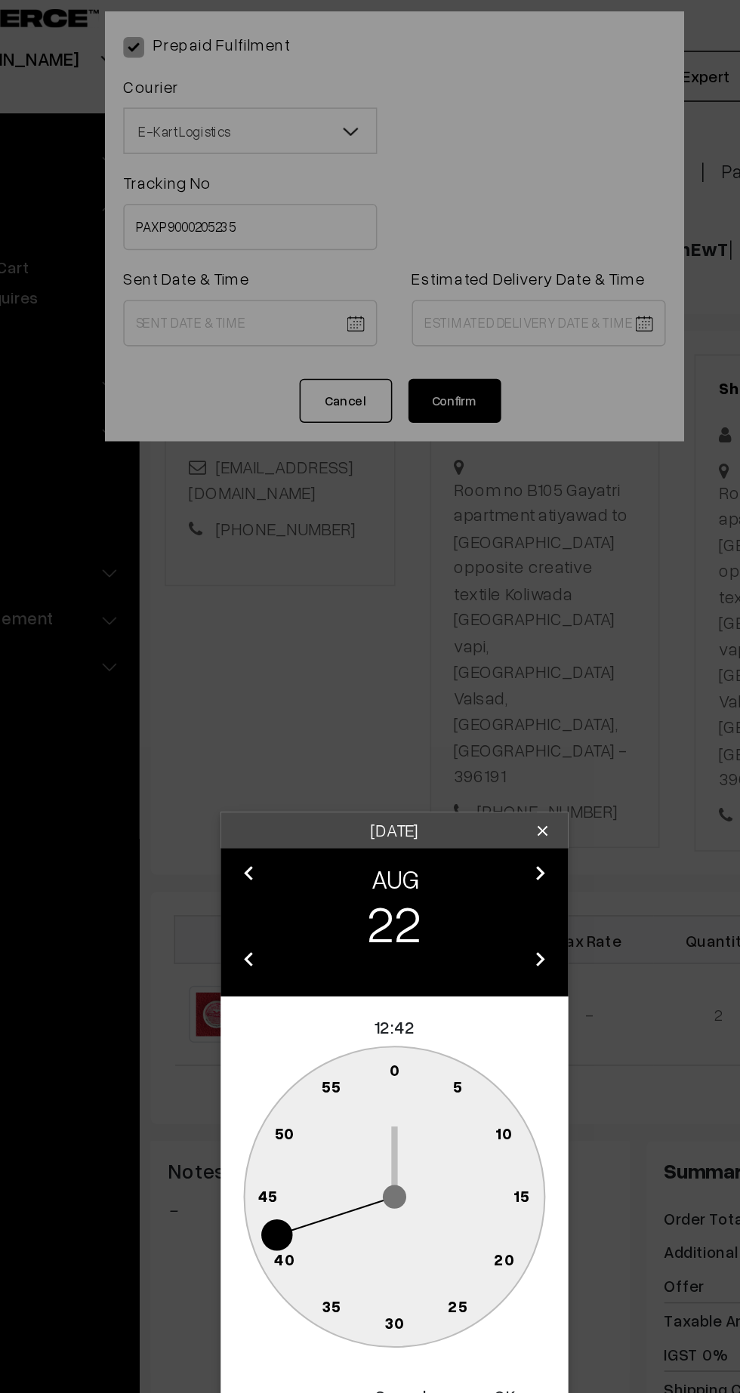
click at [288, 800] on circle at bounding box center [287, 793] width 31 height 31
type input "22-08-2025 12:45"
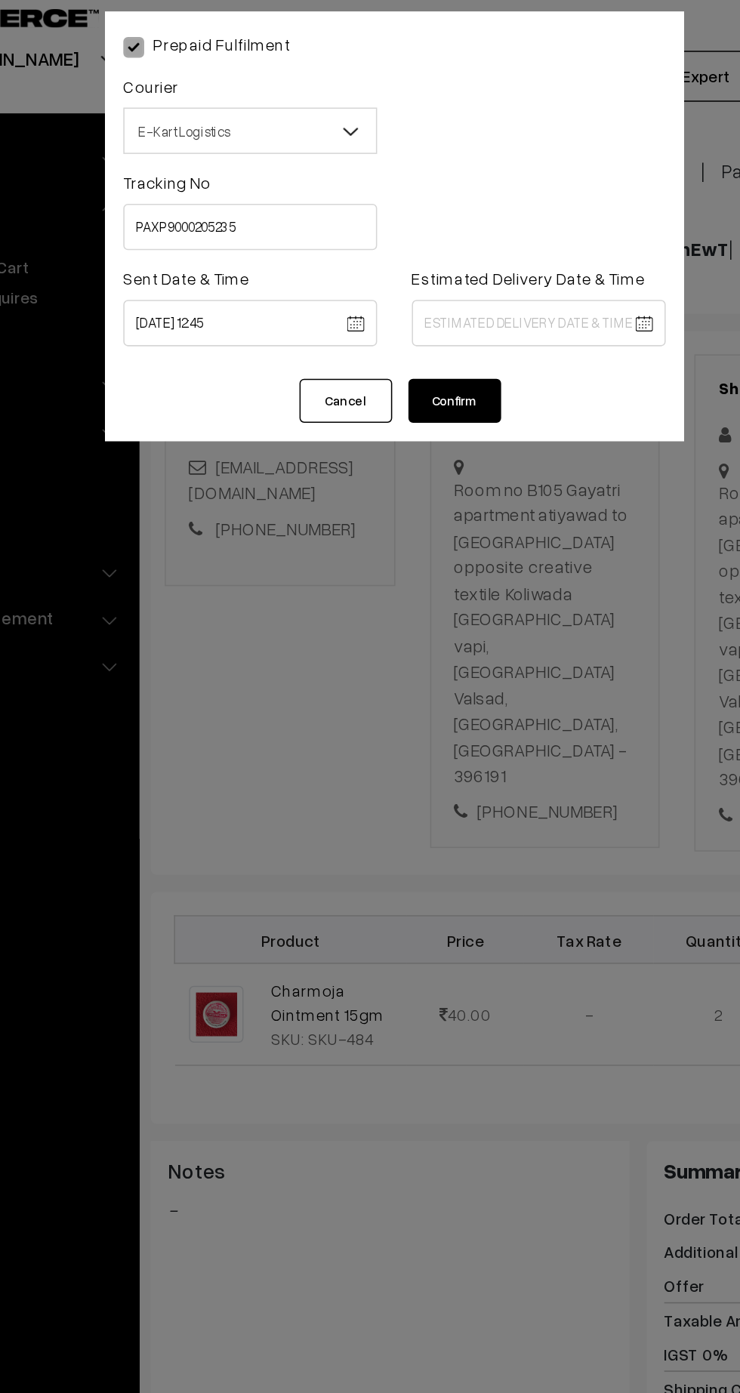
click at [475, 223] on body "Thank you for showing interest. Our team will call you shortly. Close kirtiphar…" at bounding box center [370, 865] width 740 height 1909
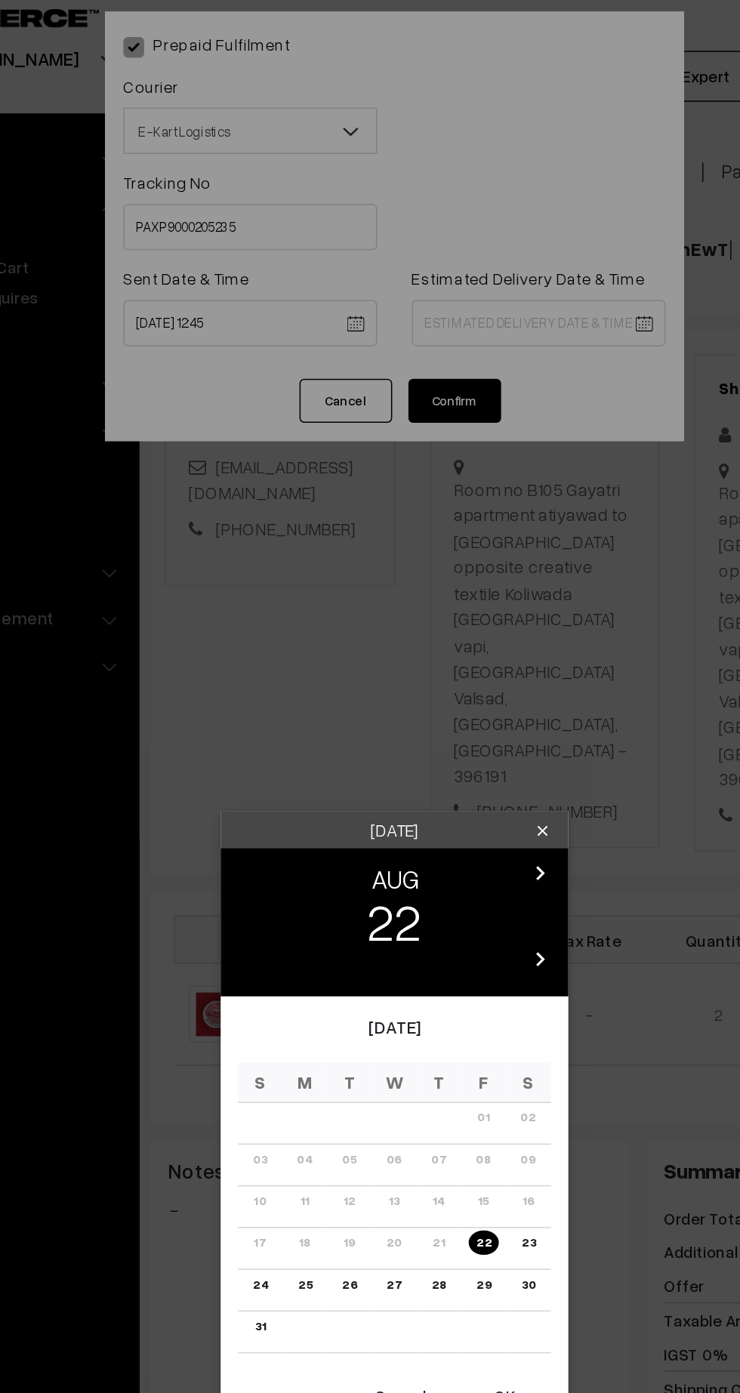
click at [368, 853] on link "27" at bounding box center [369, 851] width 19 height 16
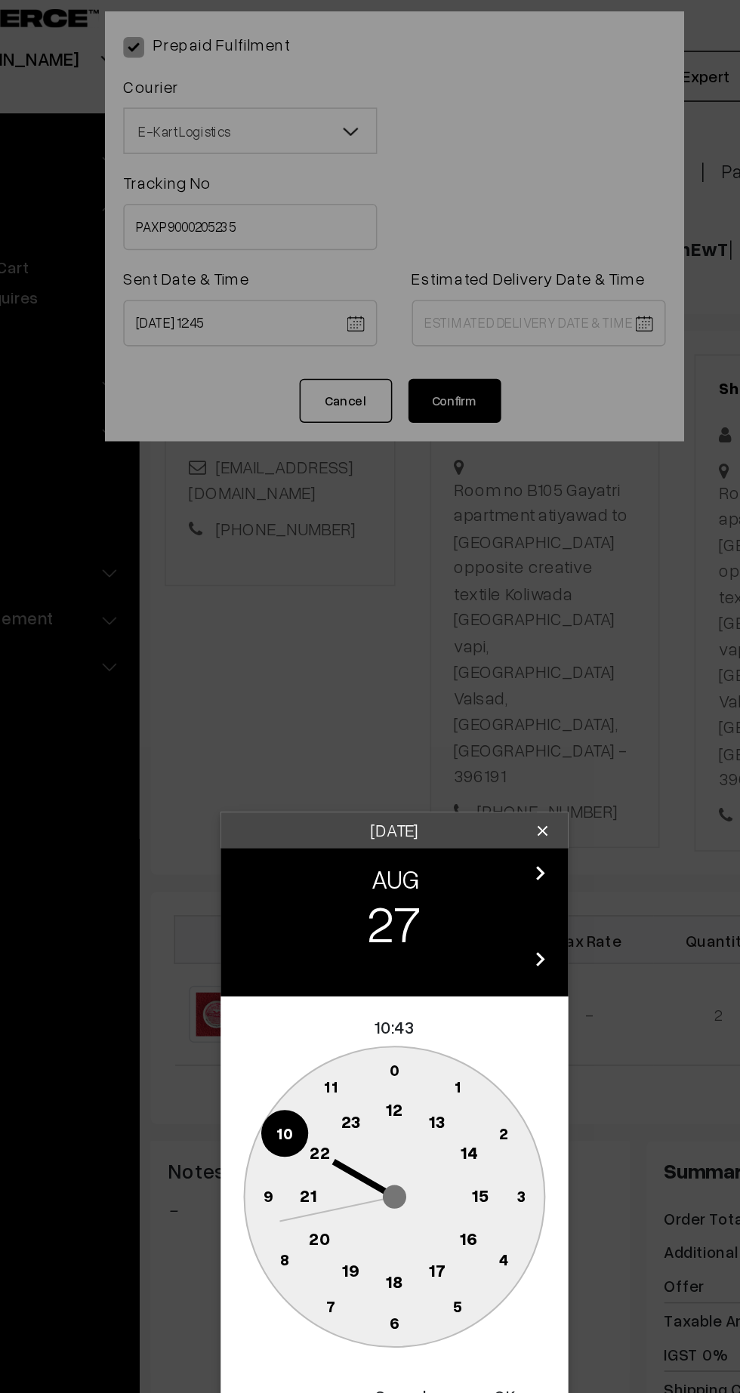
click at [306, 784] on circle at bounding box center [314, 793] width 31 height 31
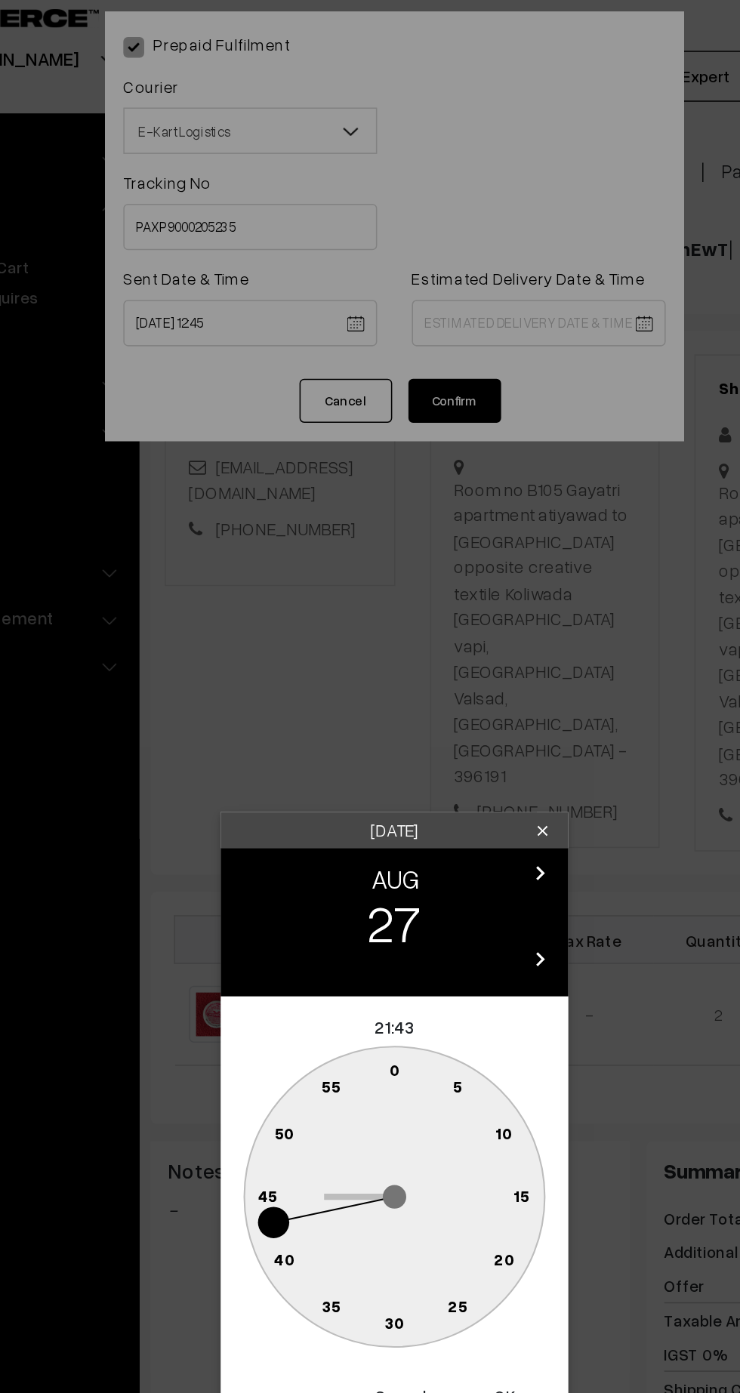
click at [374, 879] on text "30" at bounding box center [370, 875] width 13 height 13
type input "27-08-2025 21:30"
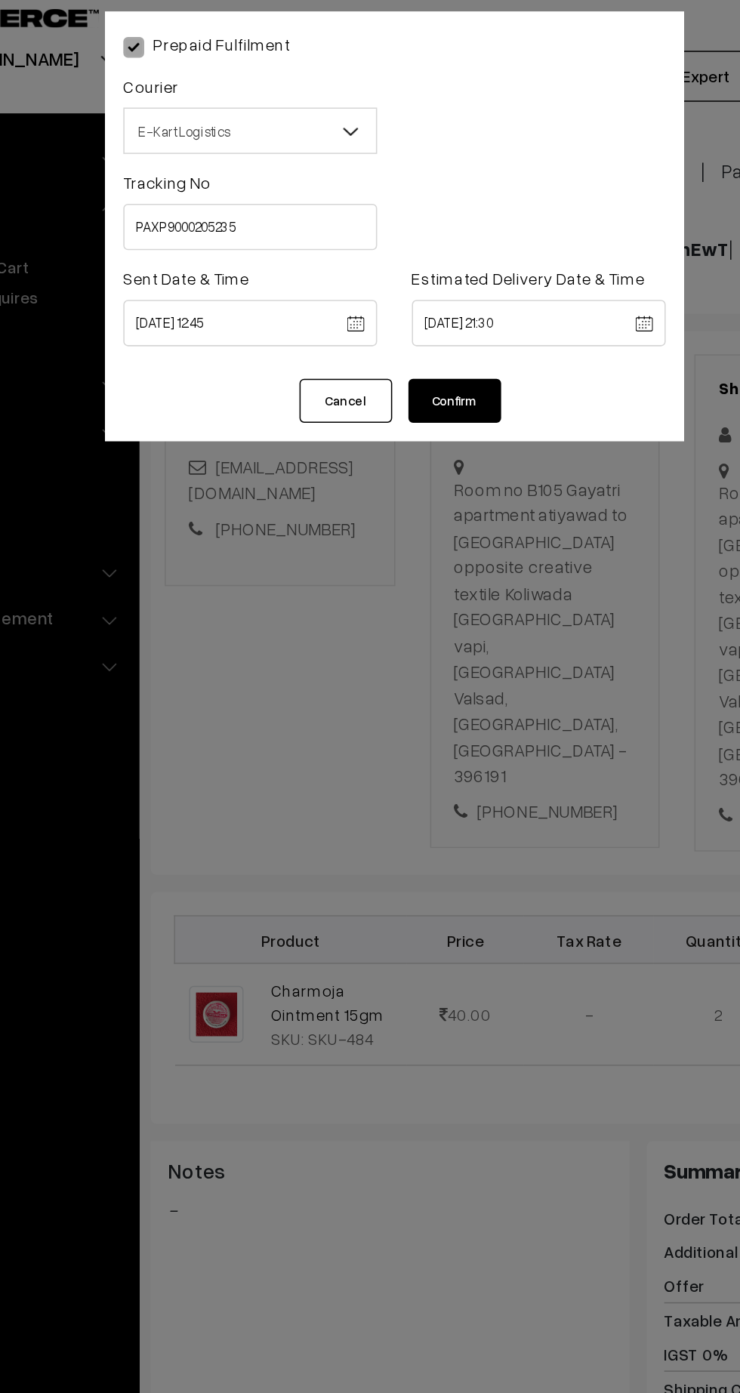
click at [420, 274] on button "Confirm" at bounding box center [409, 274] width 60 height 29
